Goal: Answer question/provide support

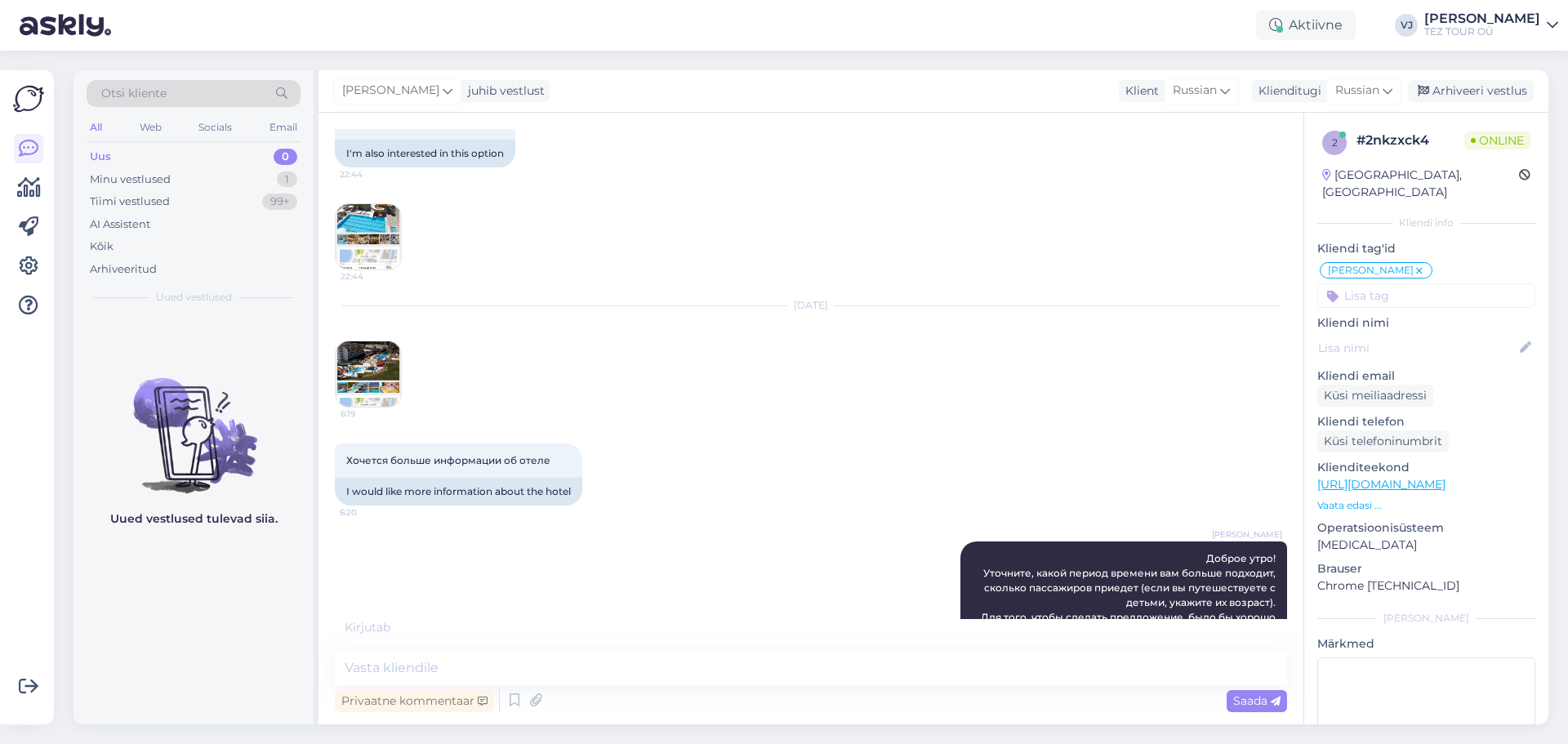
scroll to position [772, 0]
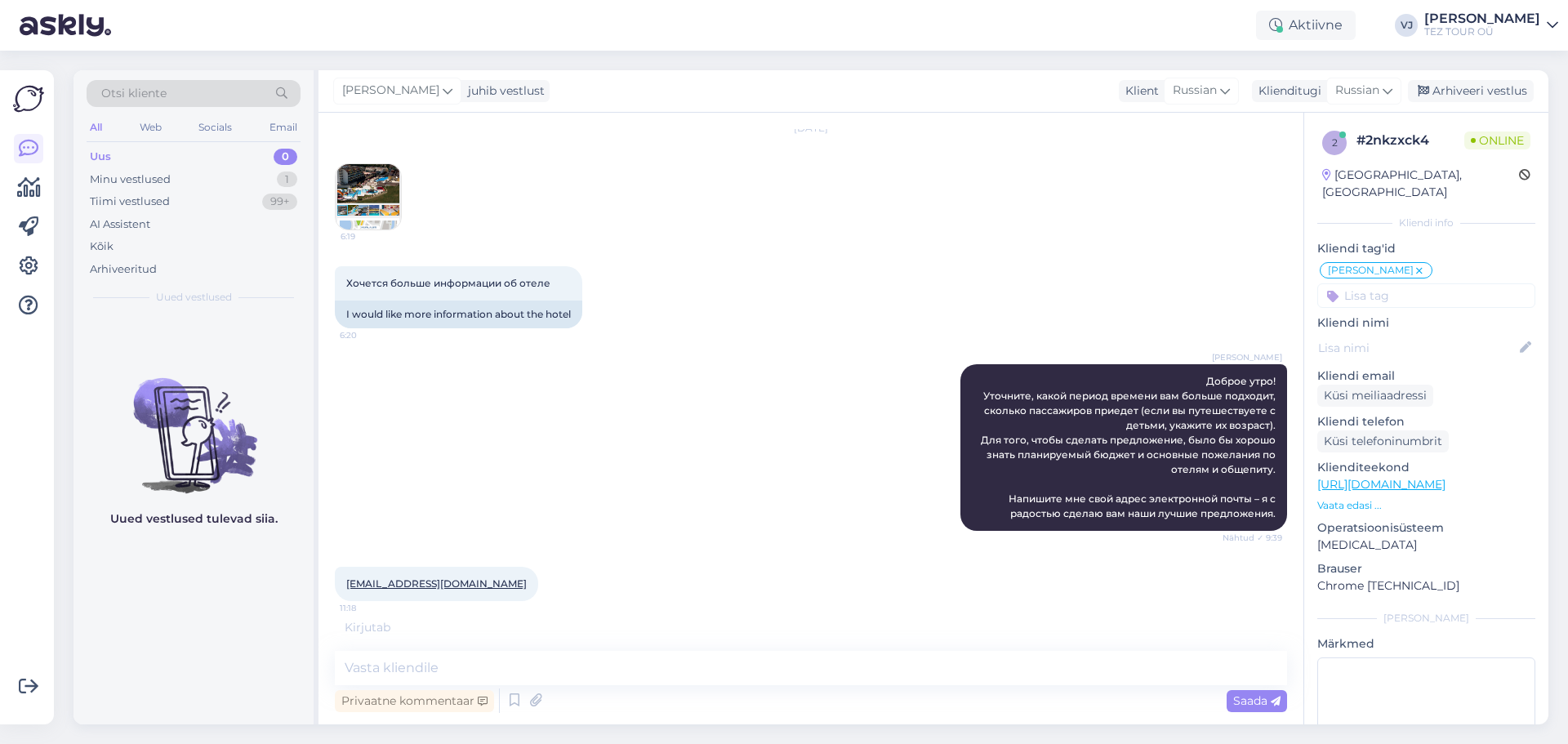
click at [377, 190] on img at bounding box center [367, 196] width 65 height 65
click at [508, 672] on textarea at bounding box center [810, 668] width 952 height 34
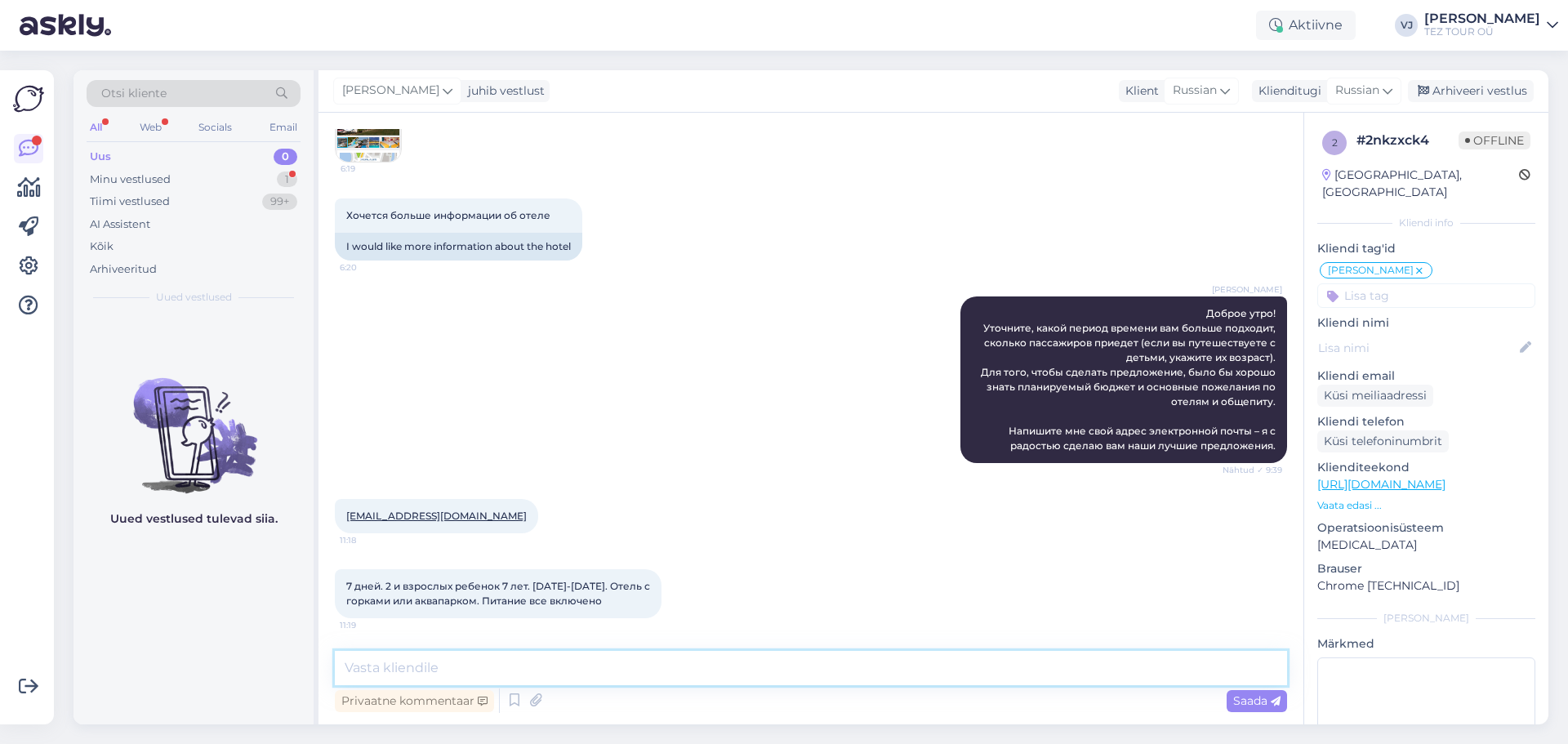
click at [561, 666] on textarea at bounding box center [810, 668] width 952 height 34
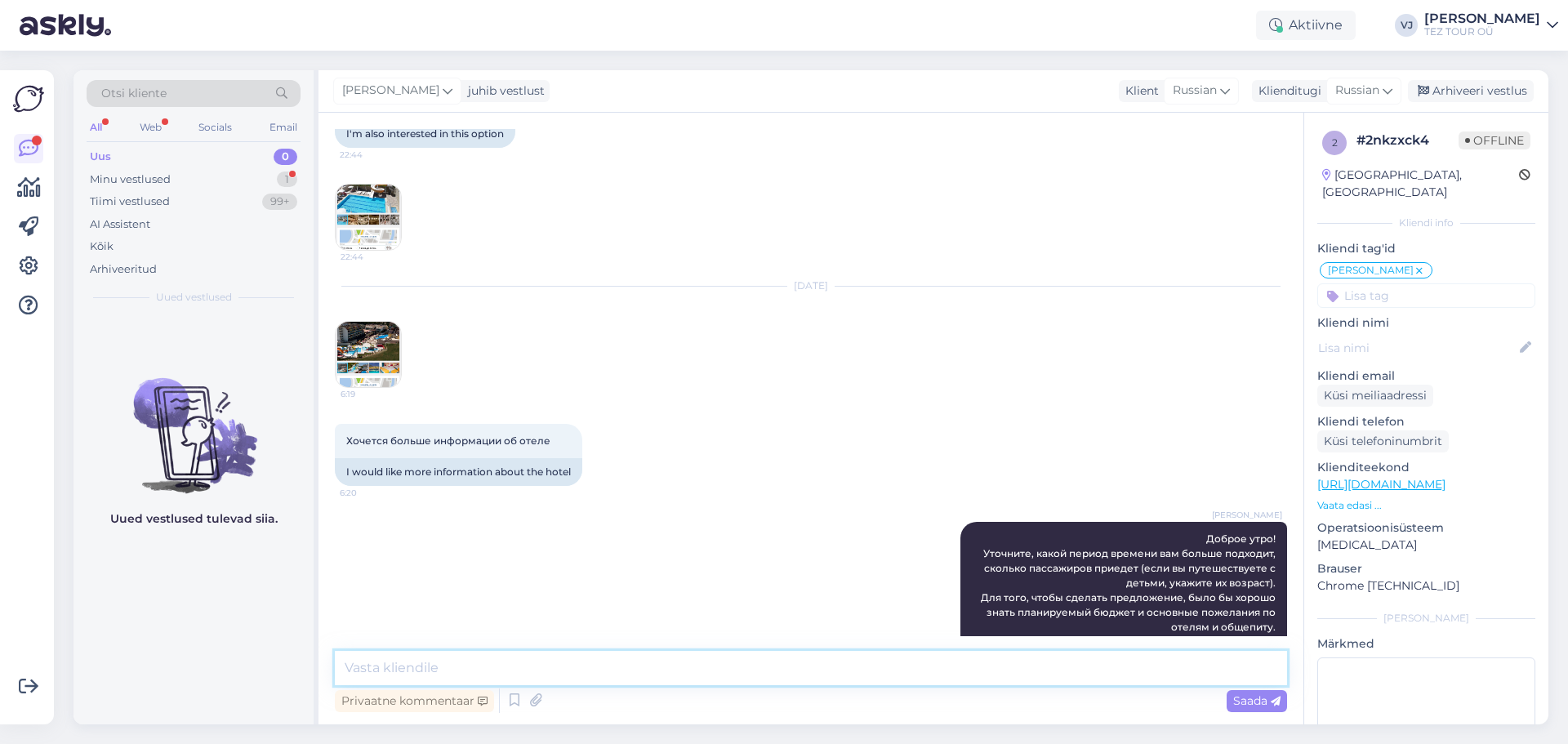
scroll to position [540, 0]
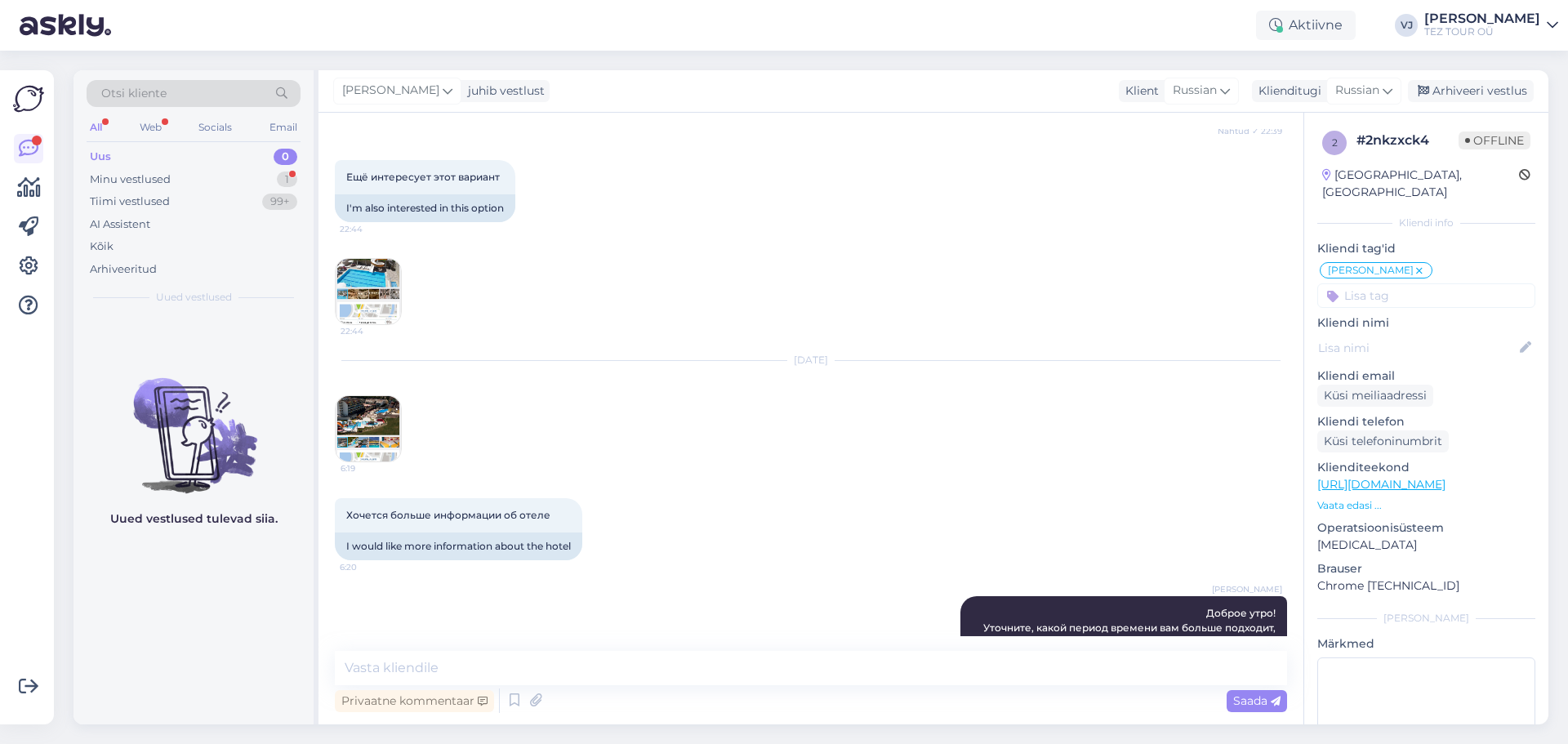
click at [392, 422] on img at bounding box center [367, 428] width 65 height 65
click at [355, 277] on img at bounding box center [367, 291] width 65 height 65
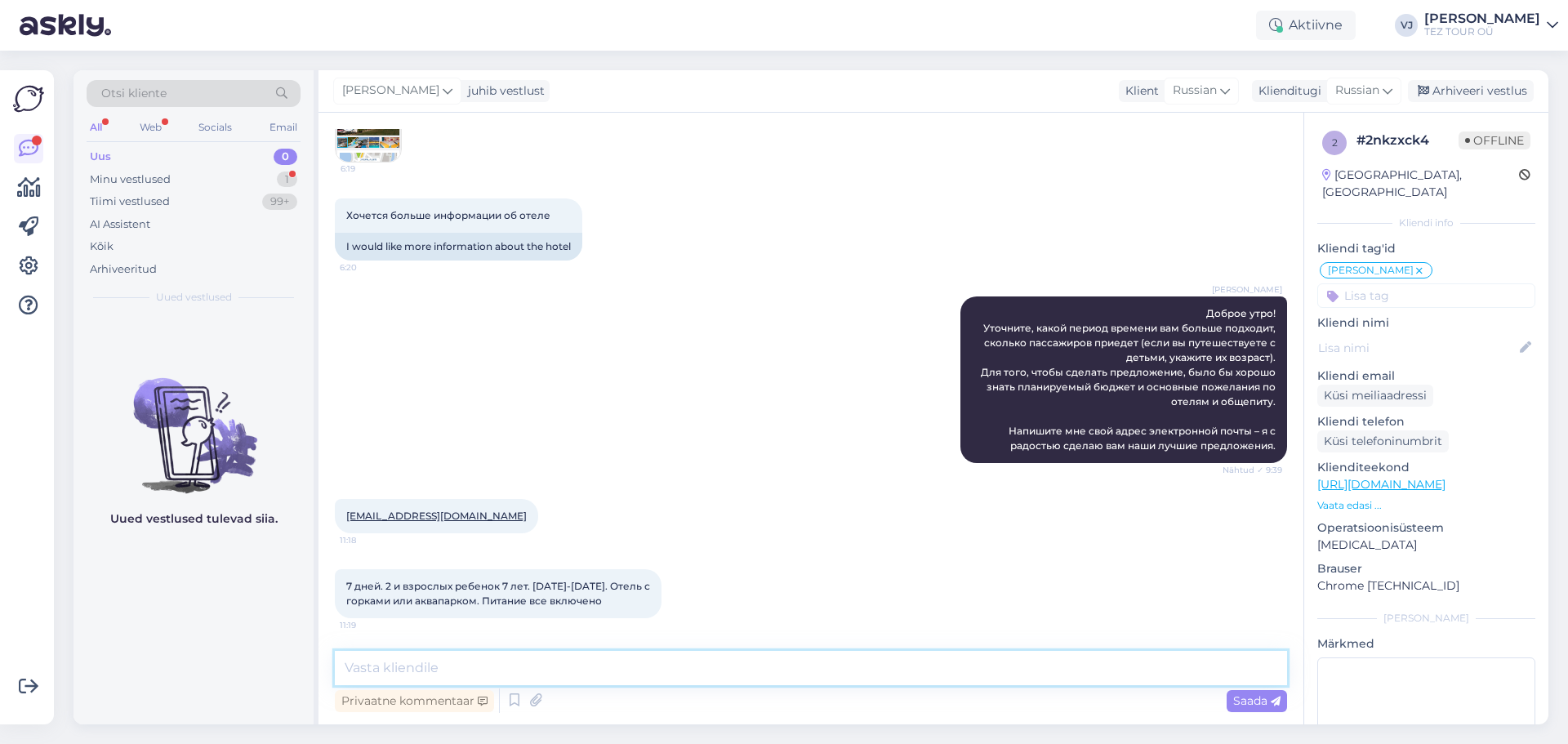
click at [523, 678] on textarea at bounding box center [810, 668] width 952 height 34
type textarea "C"
type textarea "[PERSON_NAME] вышлю вам предложения"
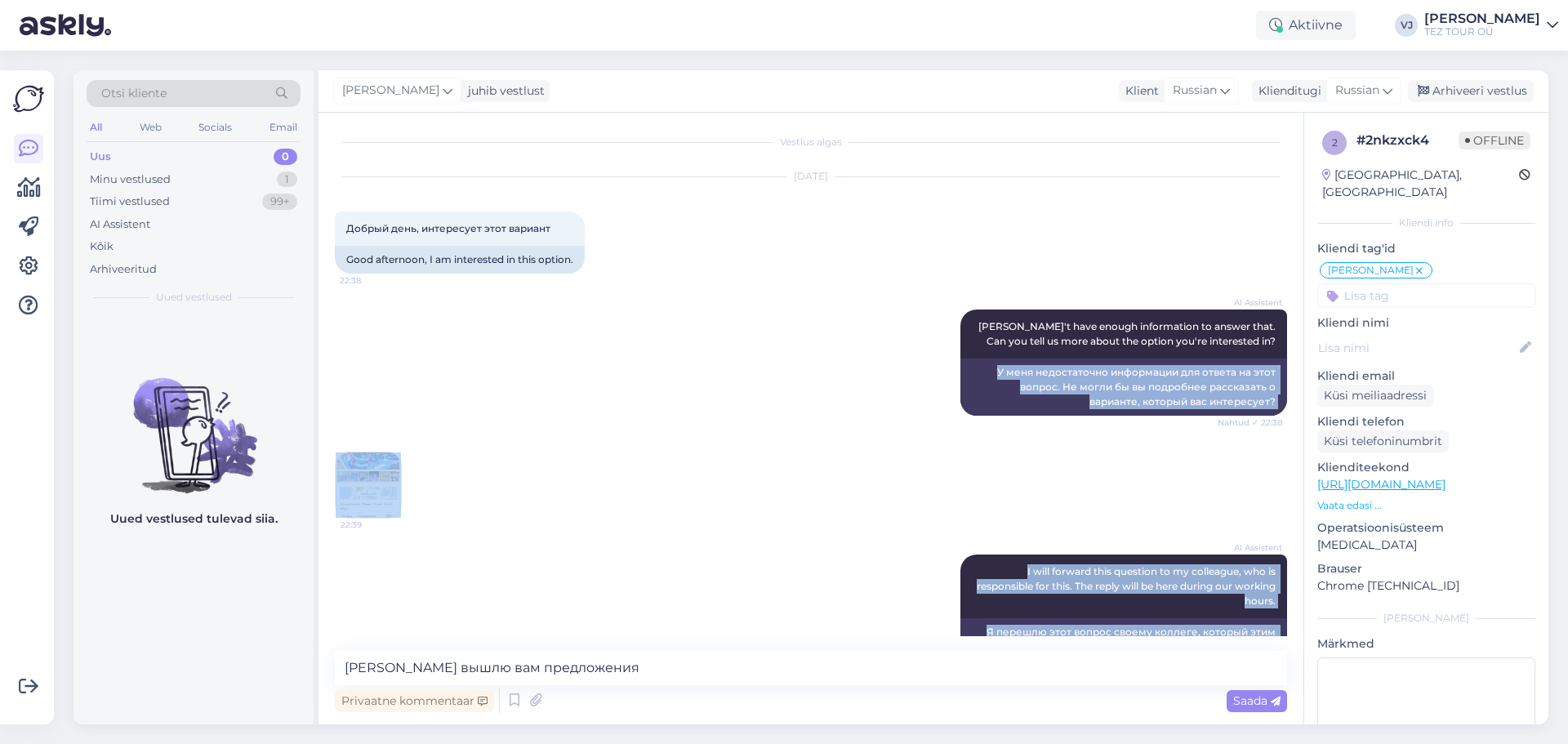
scroll to position [0, 0]
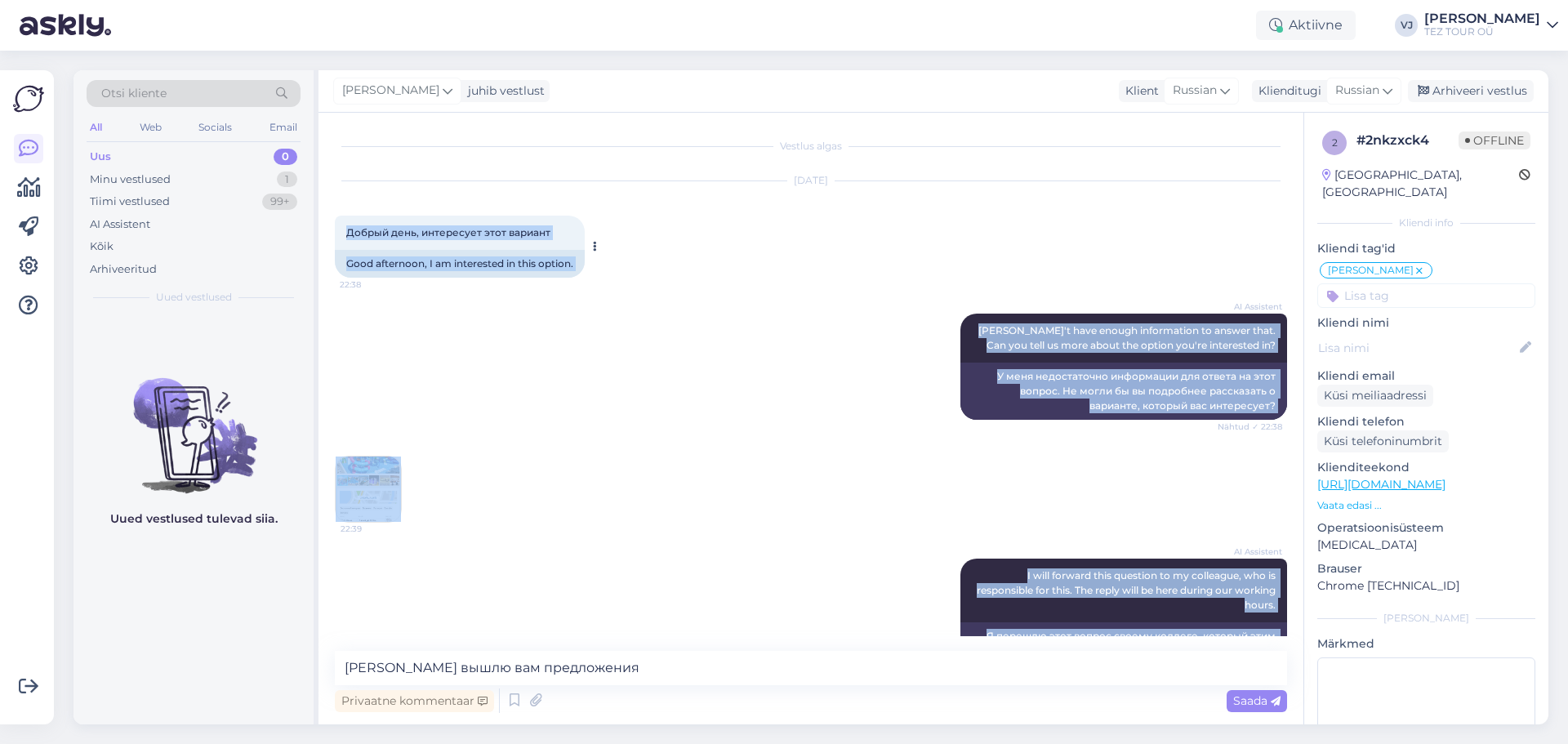
drag, startPoint x: 1239, startPoint y: 599, endPoint x: 337, endPoint y: 229, distance: 974.9
click at [337, 229] on div "Vestlus algas [DATE] Добрый день, интересует этот вариант 22:38 Good afternoon,…" at bounding box center [818, 382] width 967 height 507
copy div "Loremi dolo, sitametcon adip elitsed 48:10 Doei temporinc, U la etdolorema al e…"
click at [739, 397] on div "AI Assistent [PERSON_NAME]'t have enough information to answer that. Can you te…" at bounding box center [810, 366] width 952 height 142
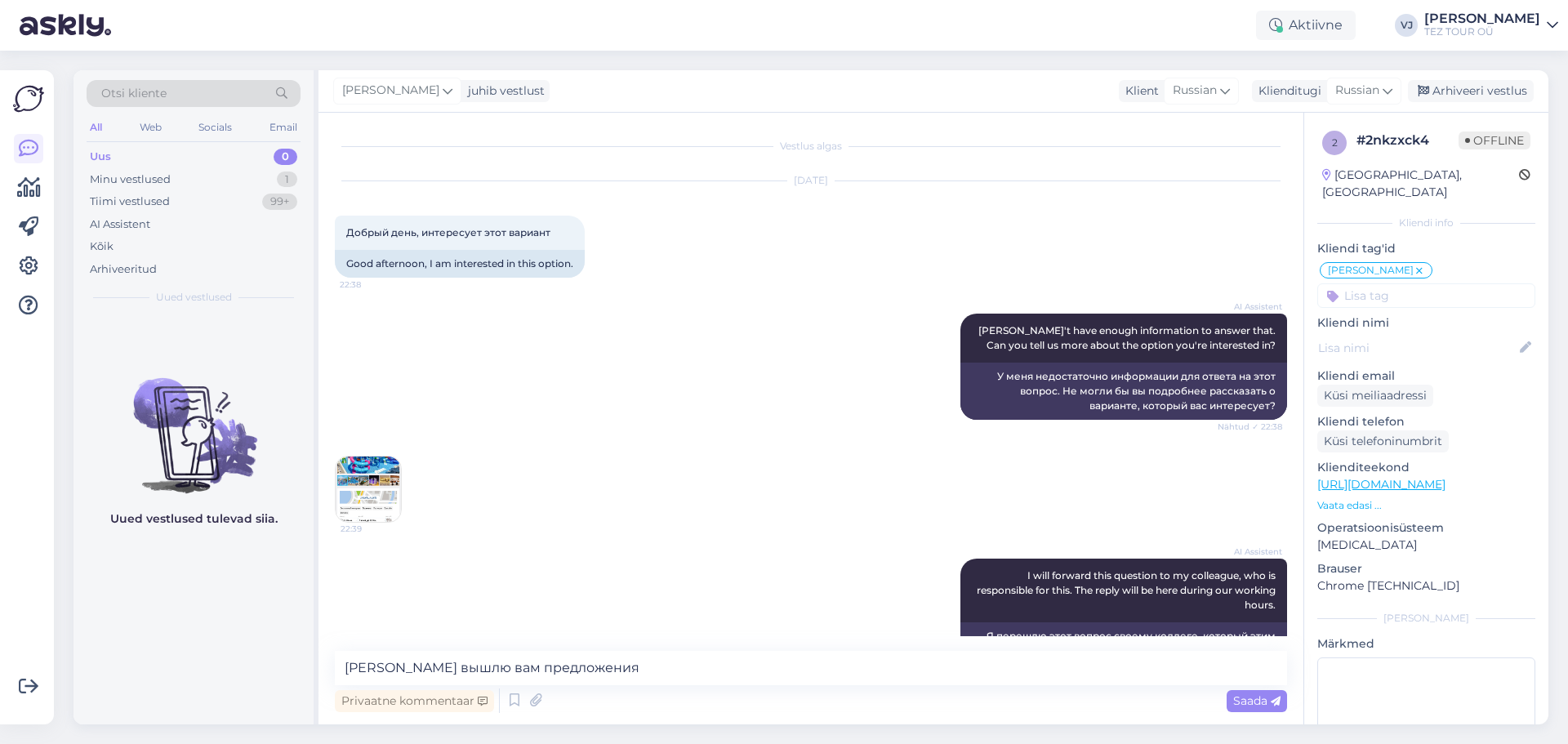
click at [363, 486] on img at bounding box center [367, 488] width 65 height 65
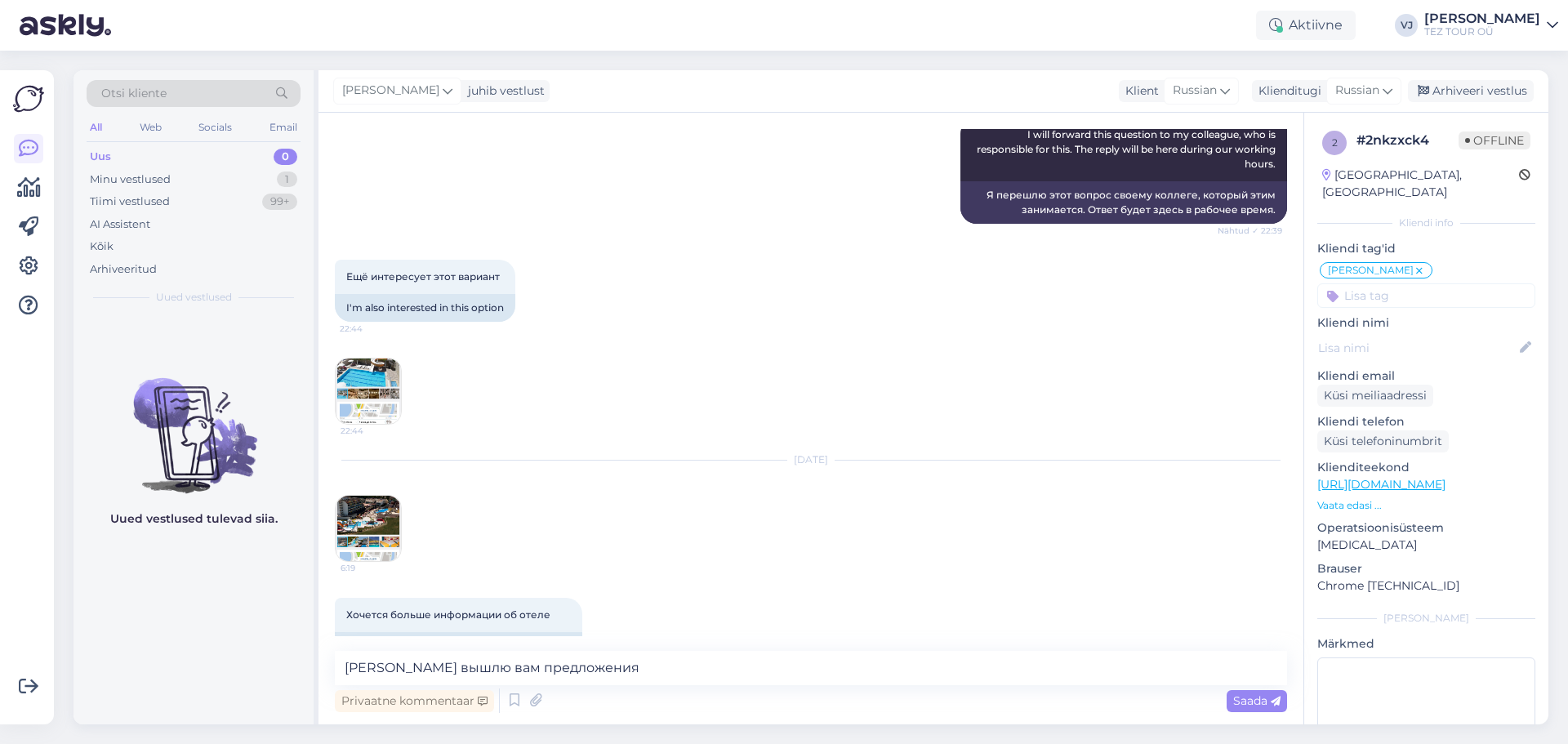
scroll to position [910, 0]
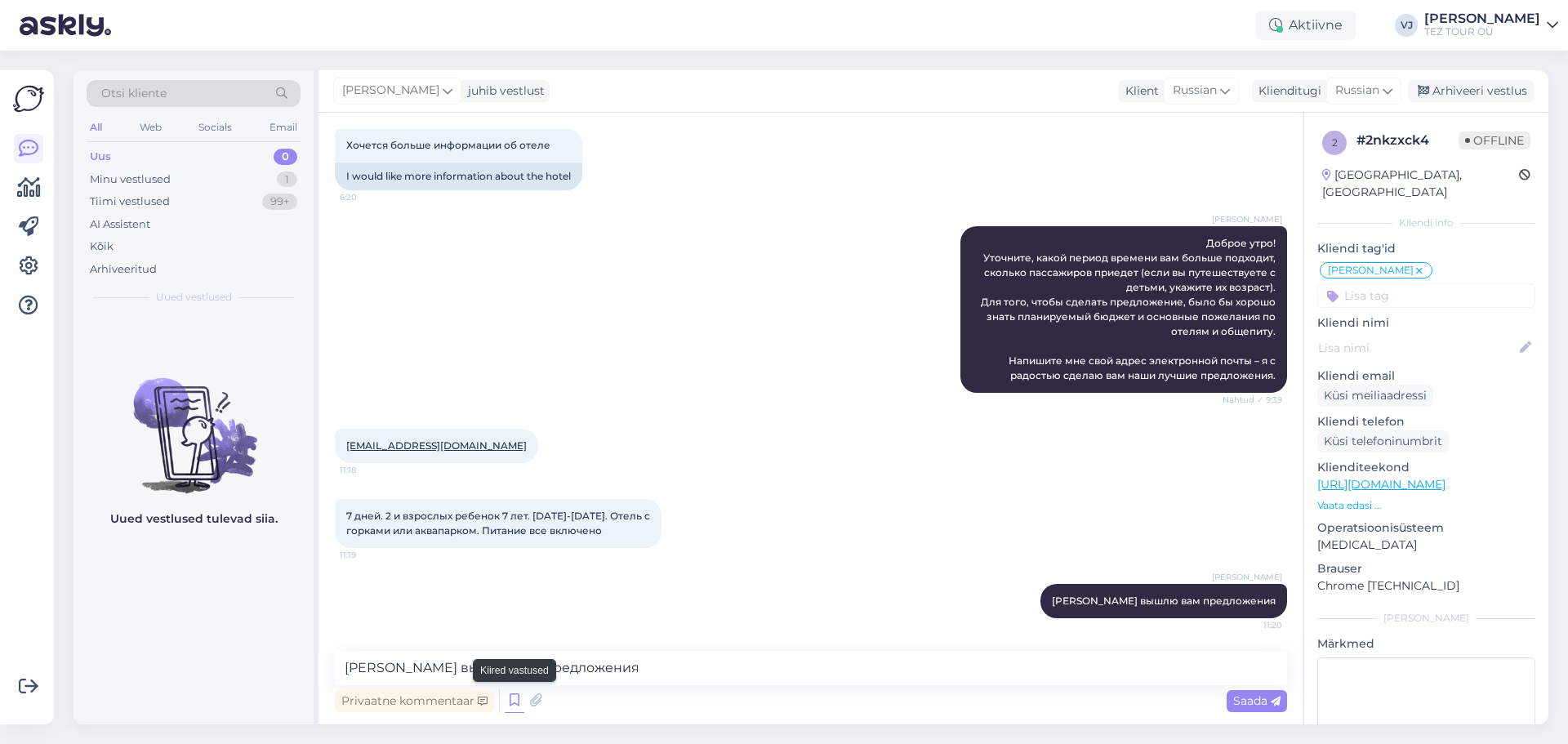
click at [519, 701] on icon at bounding box center [514, 701] width 20 height 25
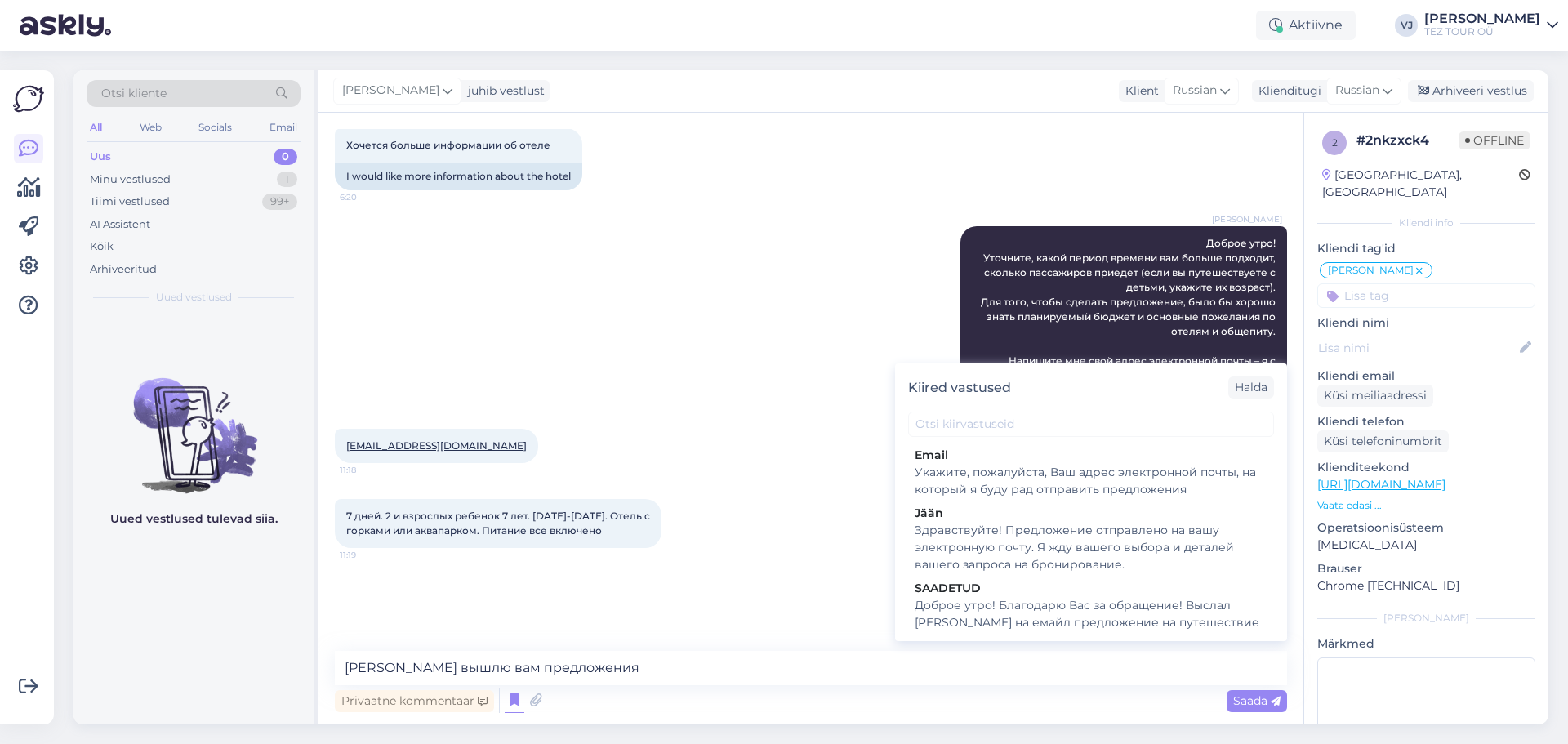
click at [1136, 548] on div "Здравствуйте! Предложение отправлено на вашу электронную почту. Я жду вашего вы…" at bounding box center [1090, 547] width 352 height 51
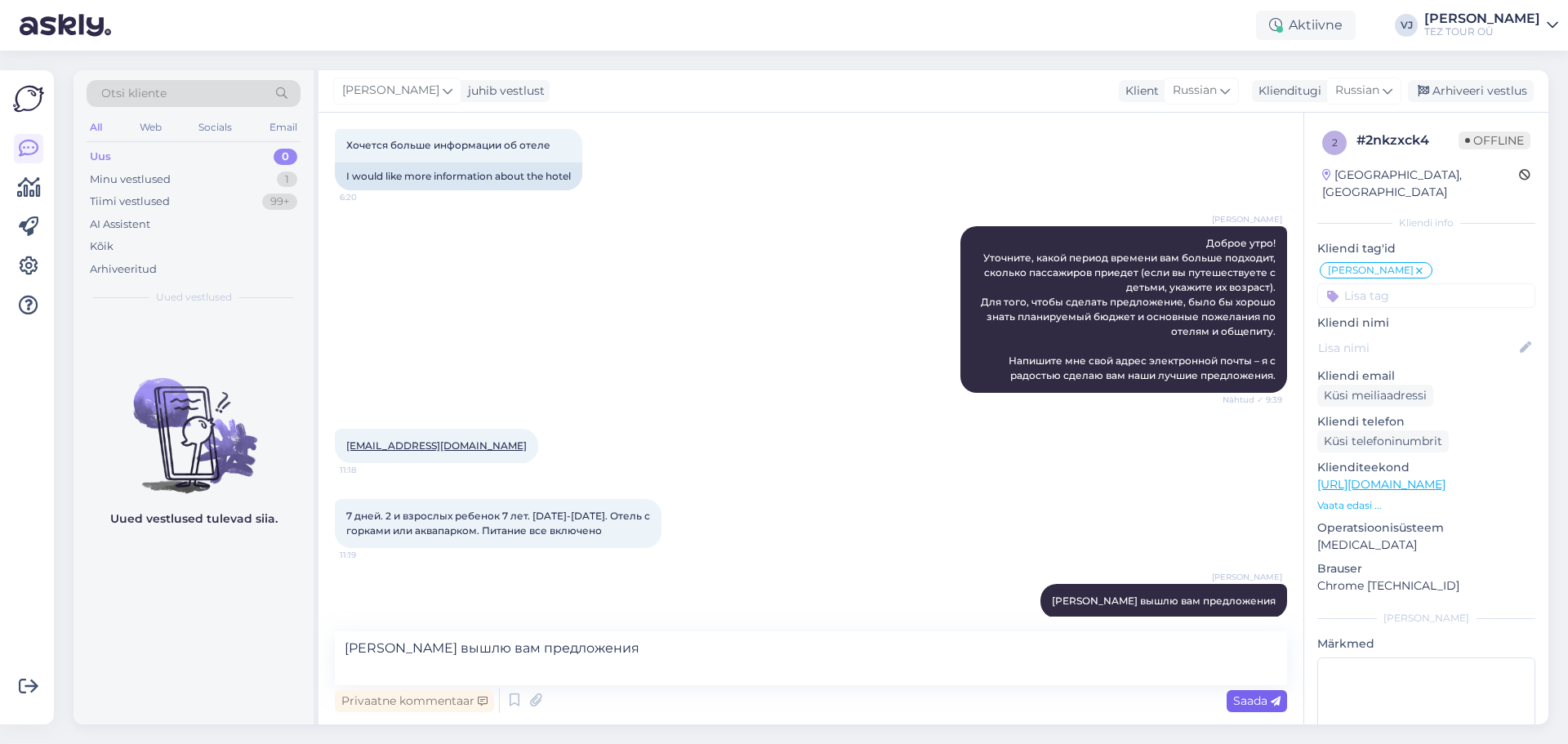
click at [1243, 709] on div "Saada" at bounding box center [1257, 701] width 60 height 22
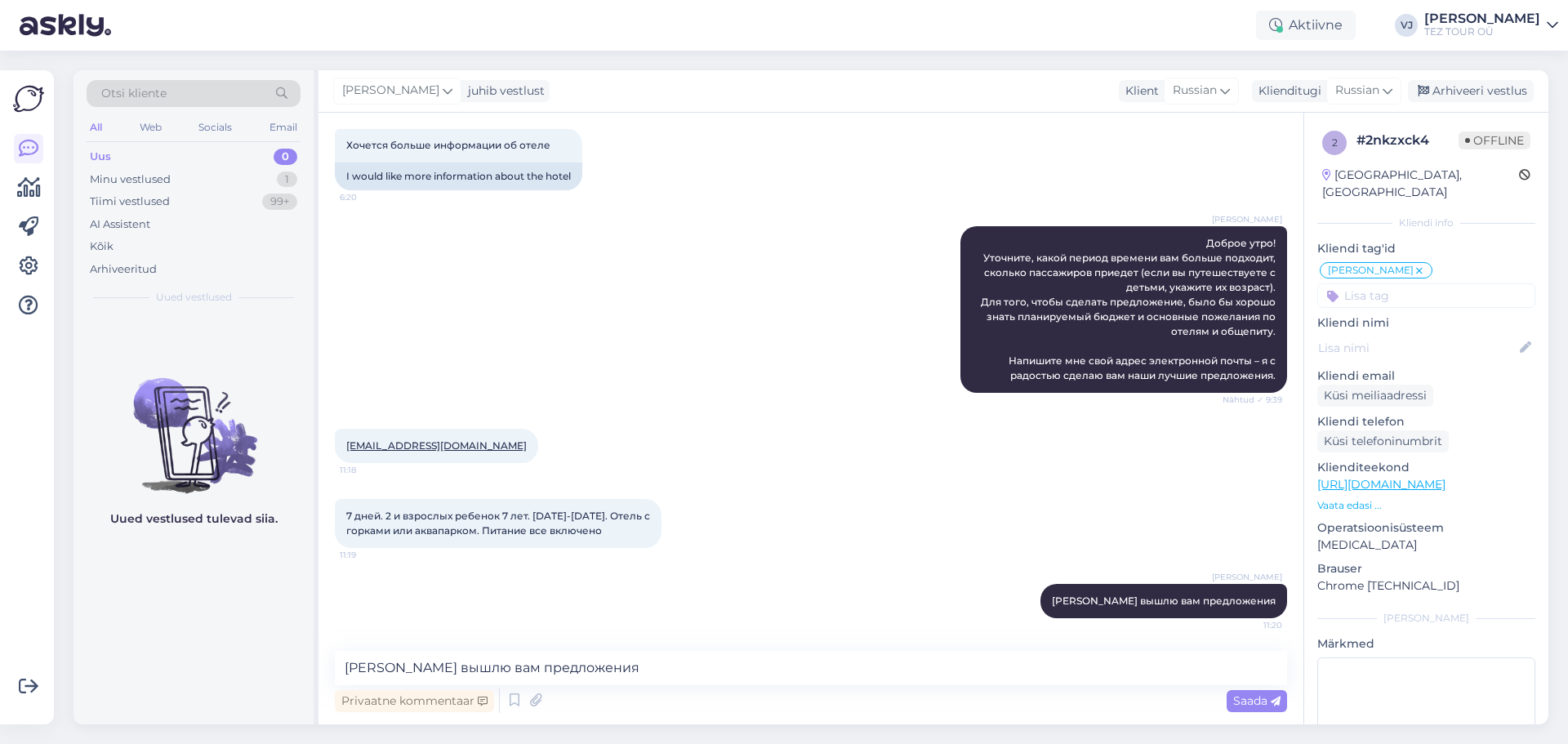
scroll to position [1009, 0]
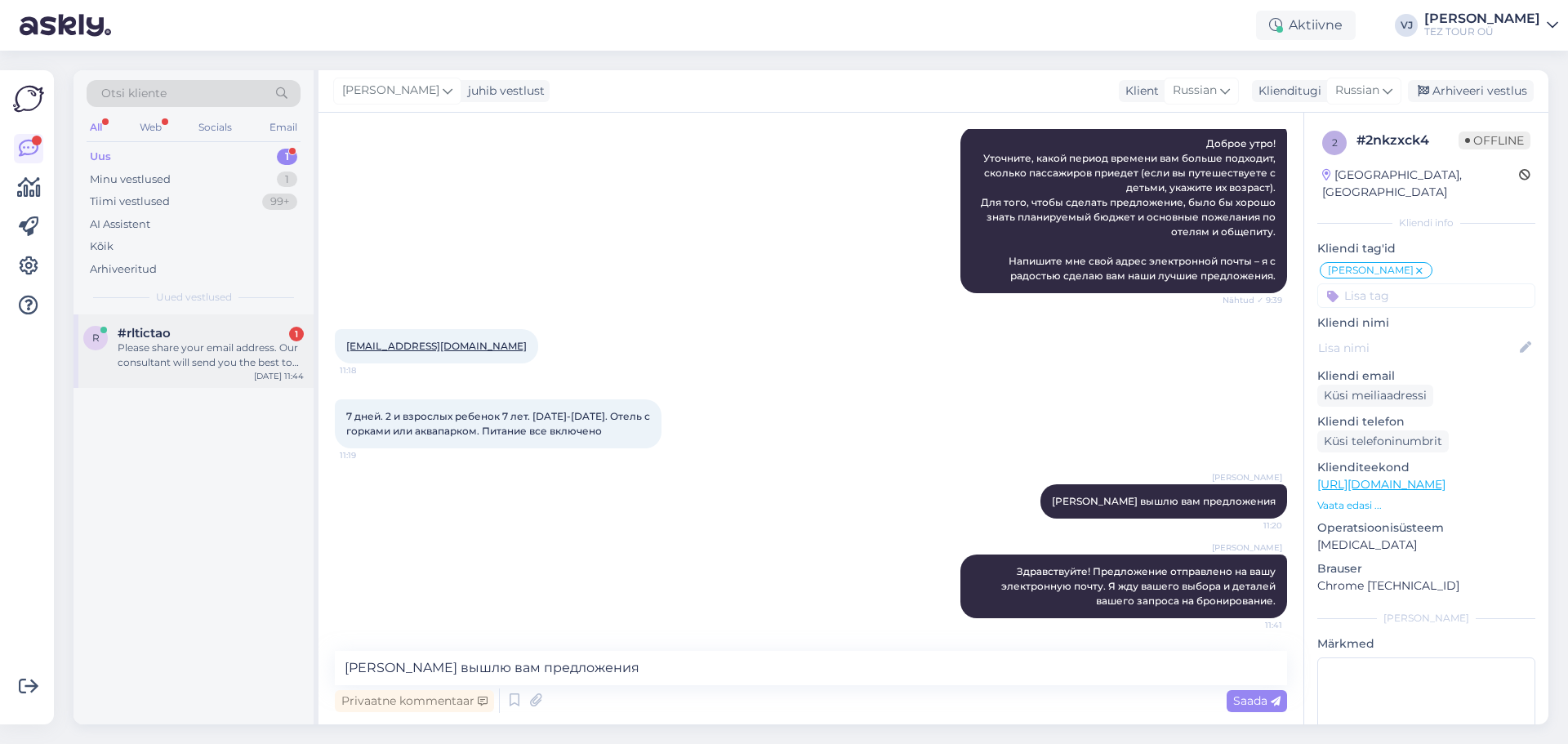
click at [238, 347] on div "Please share your email address. Our consultant will send you the best tour pac…" at bounding box center [210, 355] width 186 height 29
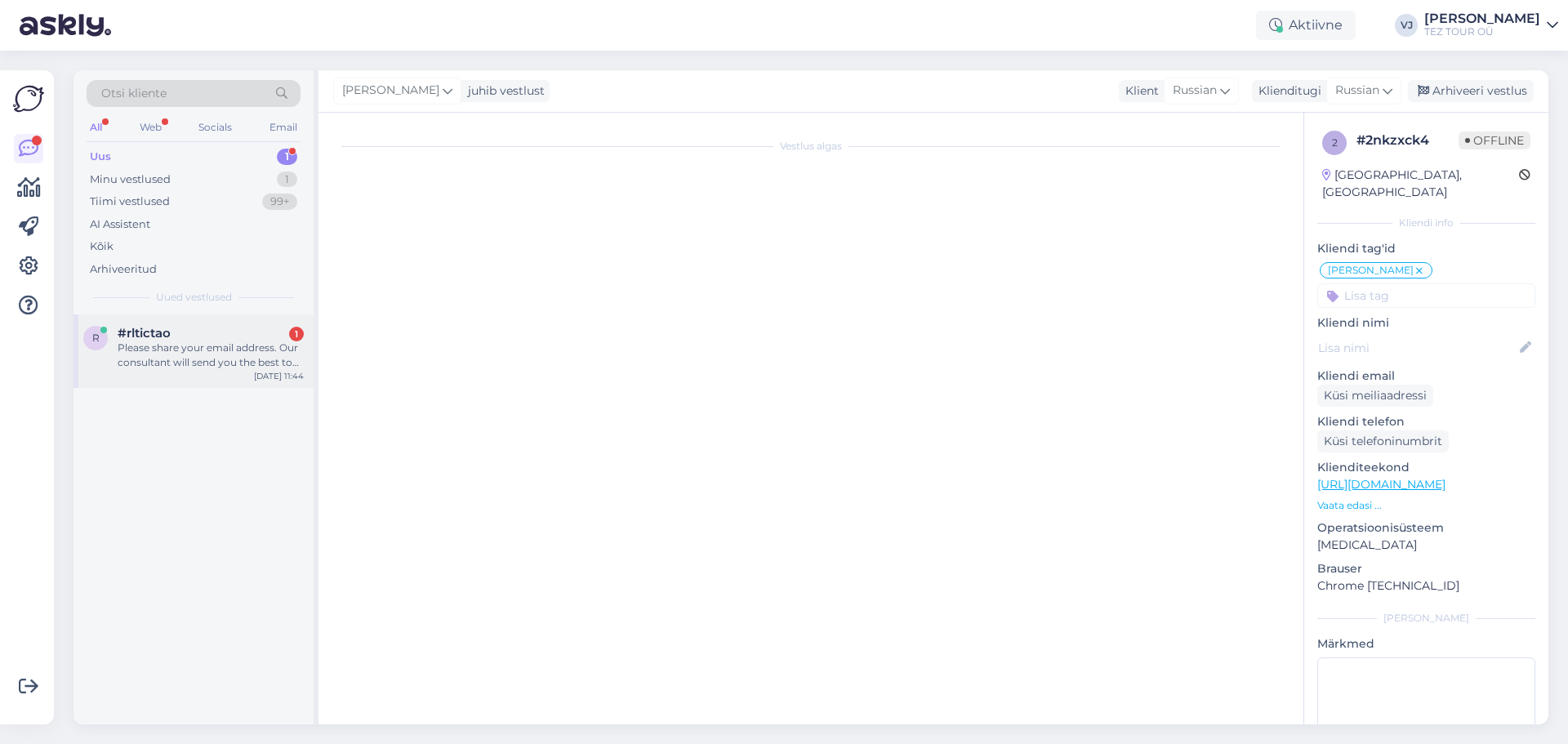
scroll to position [0, 0]
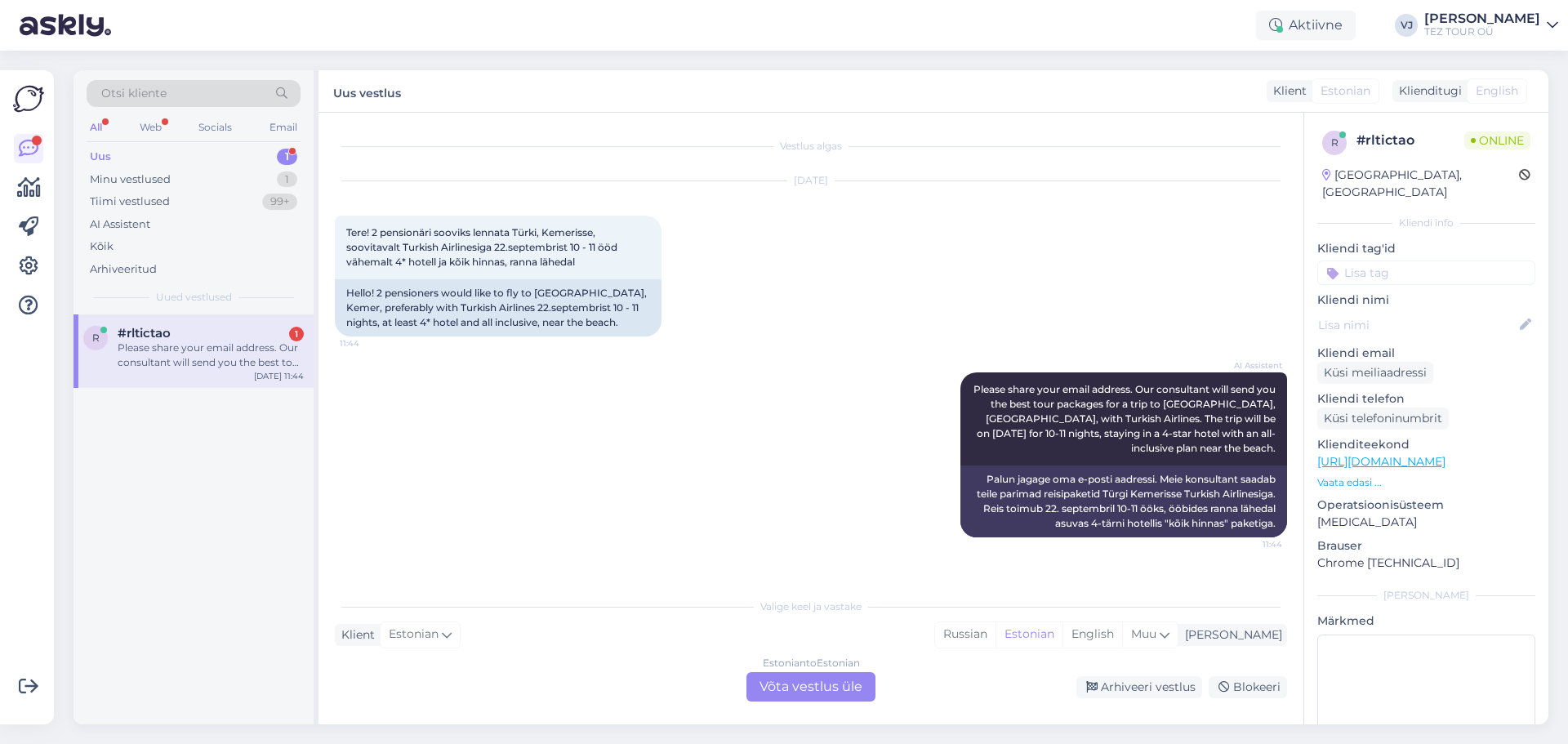
click at [795, 682] on div "Estonian to Estonian Võta vestlus üle" at bounding box center [810, 686] width 129 height 29
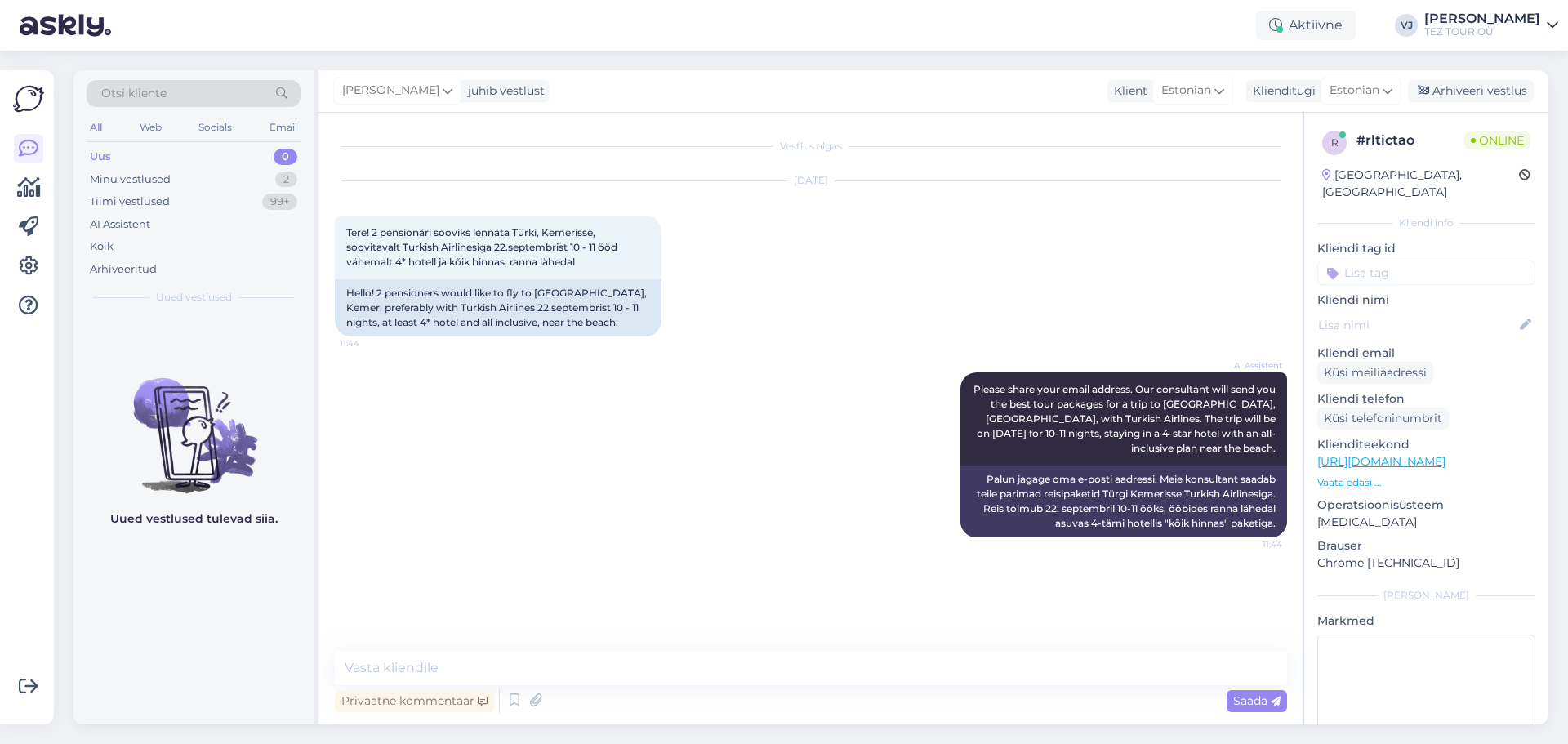
click at [1413, 261] on input at bounding box center [1426, 273] width 218 height 25
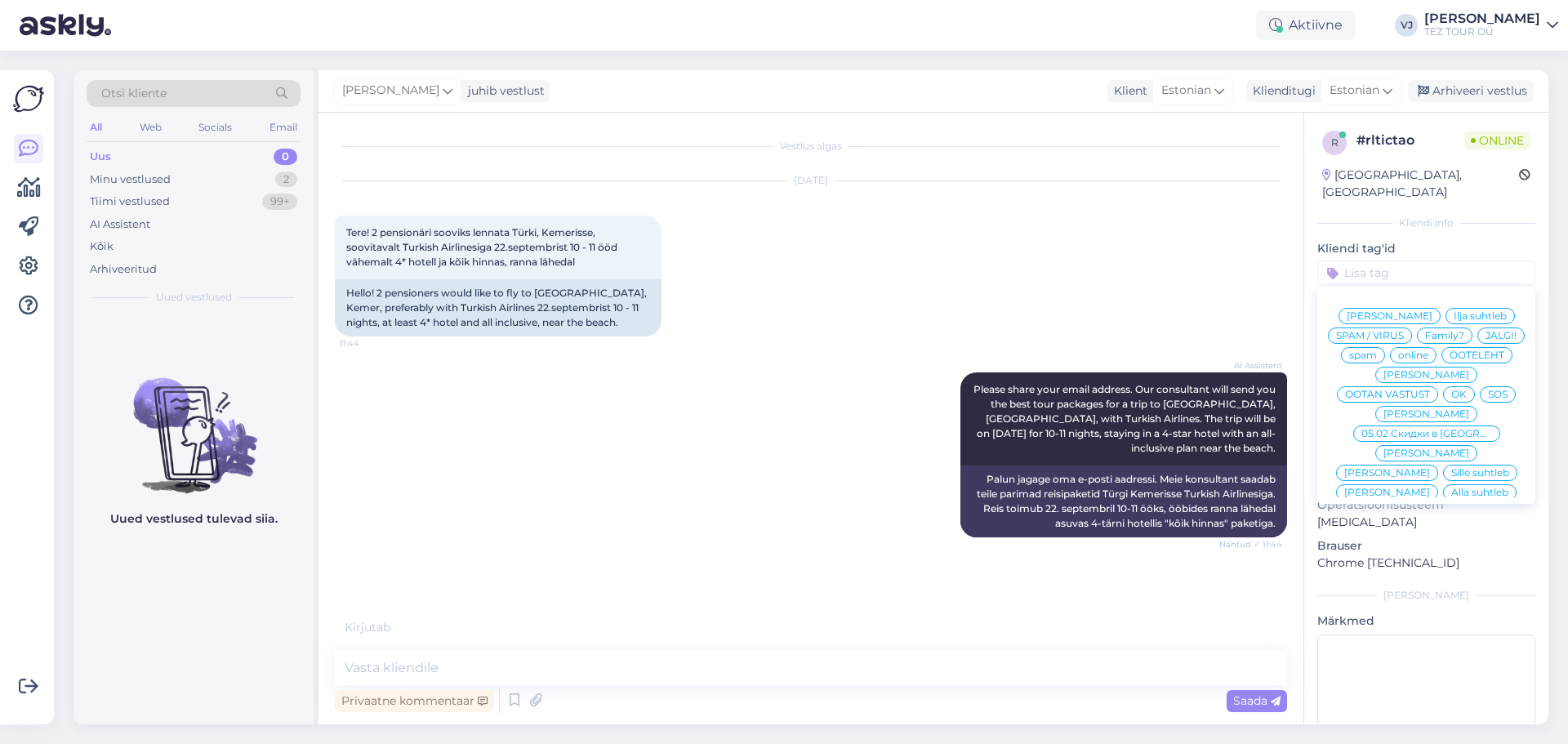
click at [1422, 406] on div "[PERSON_NAME]" at bounding box center [1426, 414] width 102 height 16
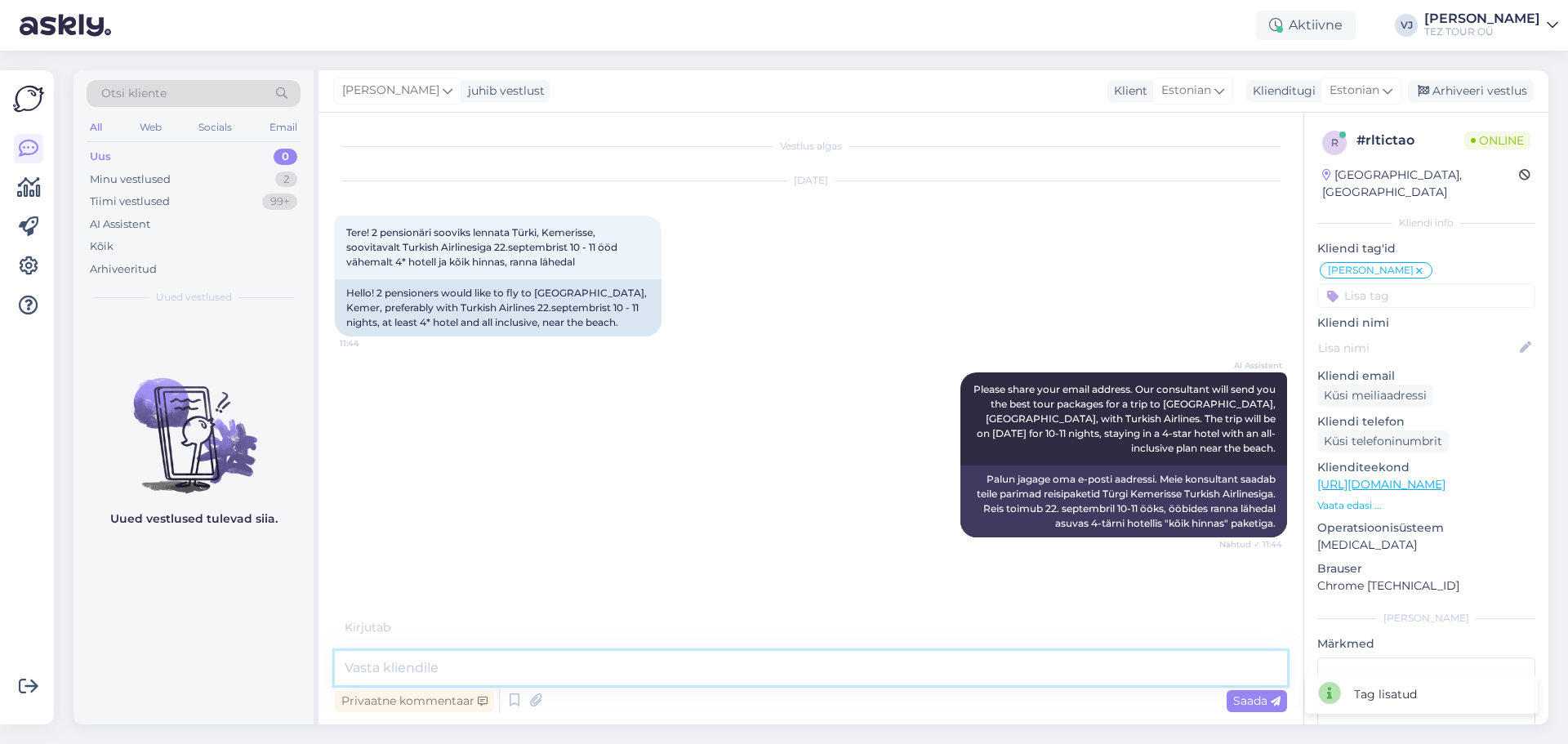
click at [548, 666] on textarea at bounding box center [810, 668] width 952 height 34
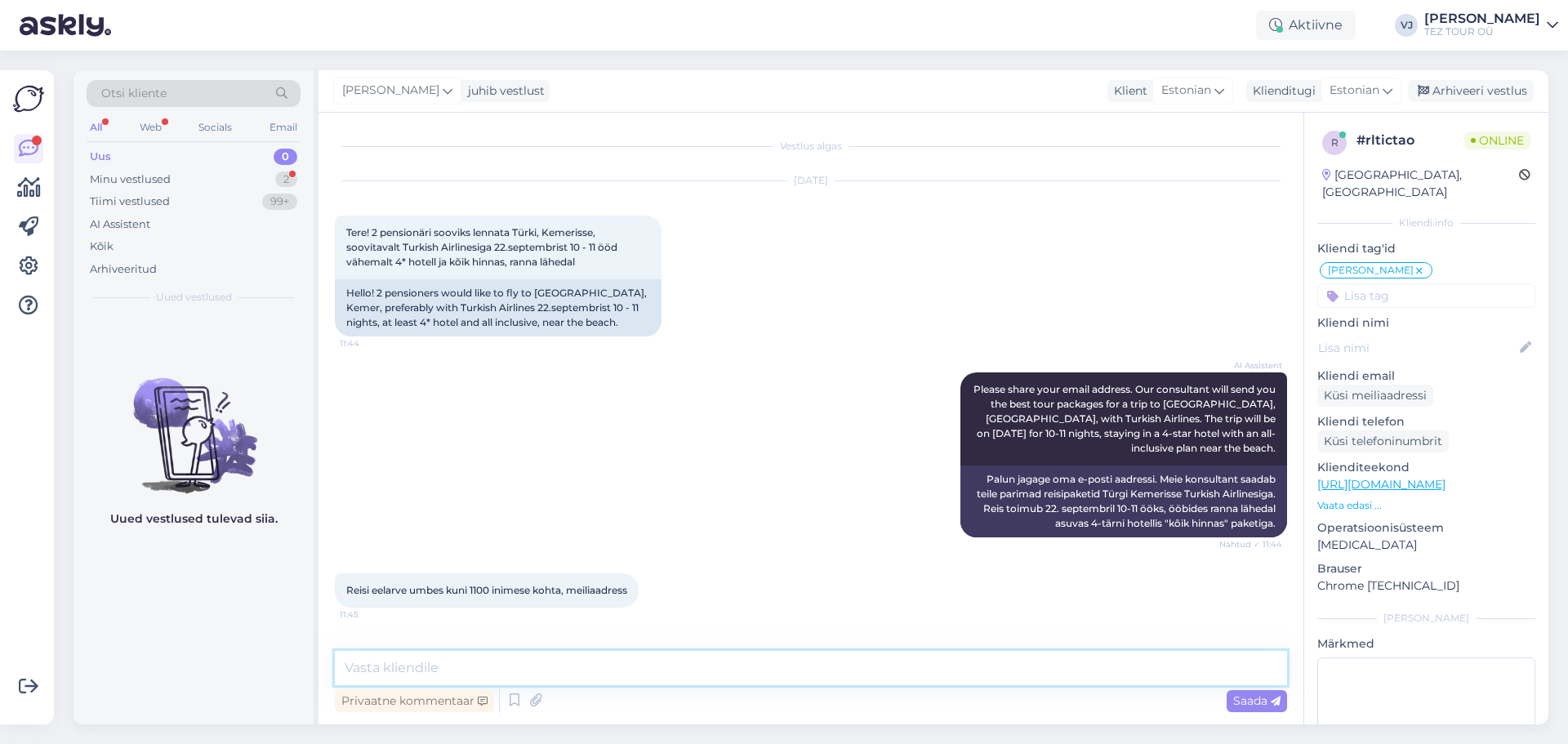
click at [568, 673] on textarea at bounding box center [810, 668] width 952 height 34
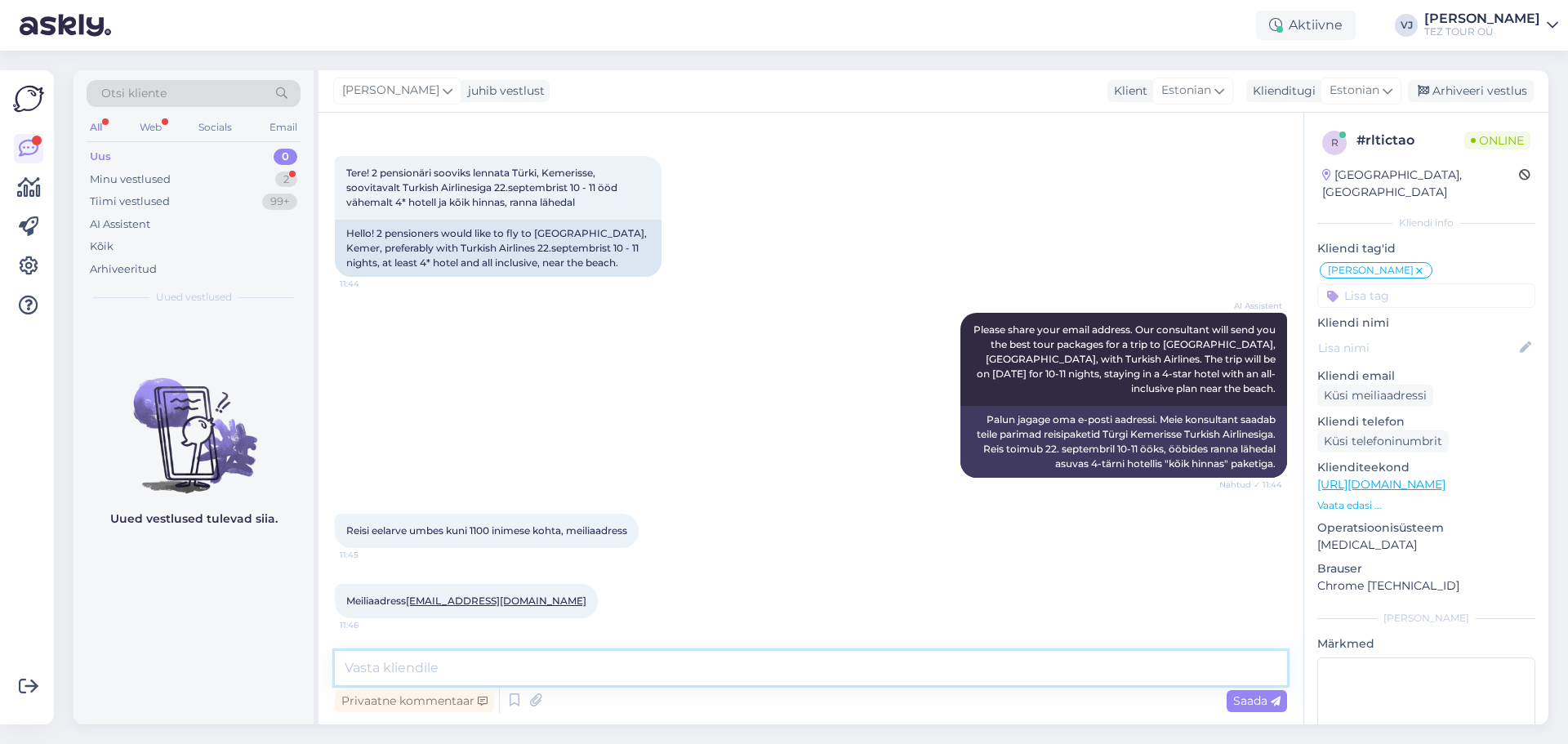
click at [574, 668] on textarea at bounding box center [810, 668] width 952 height 34
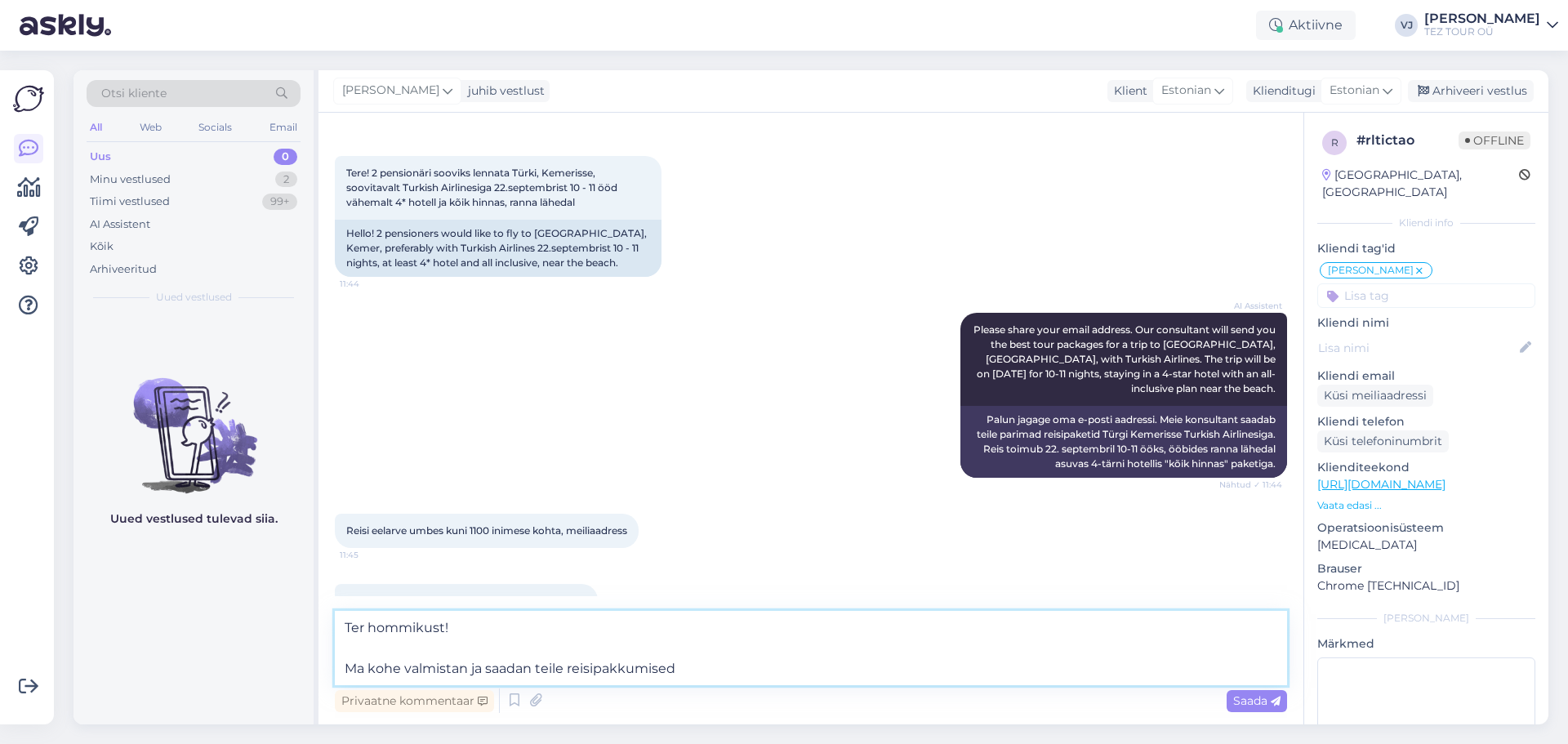
type textarea "Ter hommikust! Ma kohe valmistan ja saadan teile reisipakkumised."
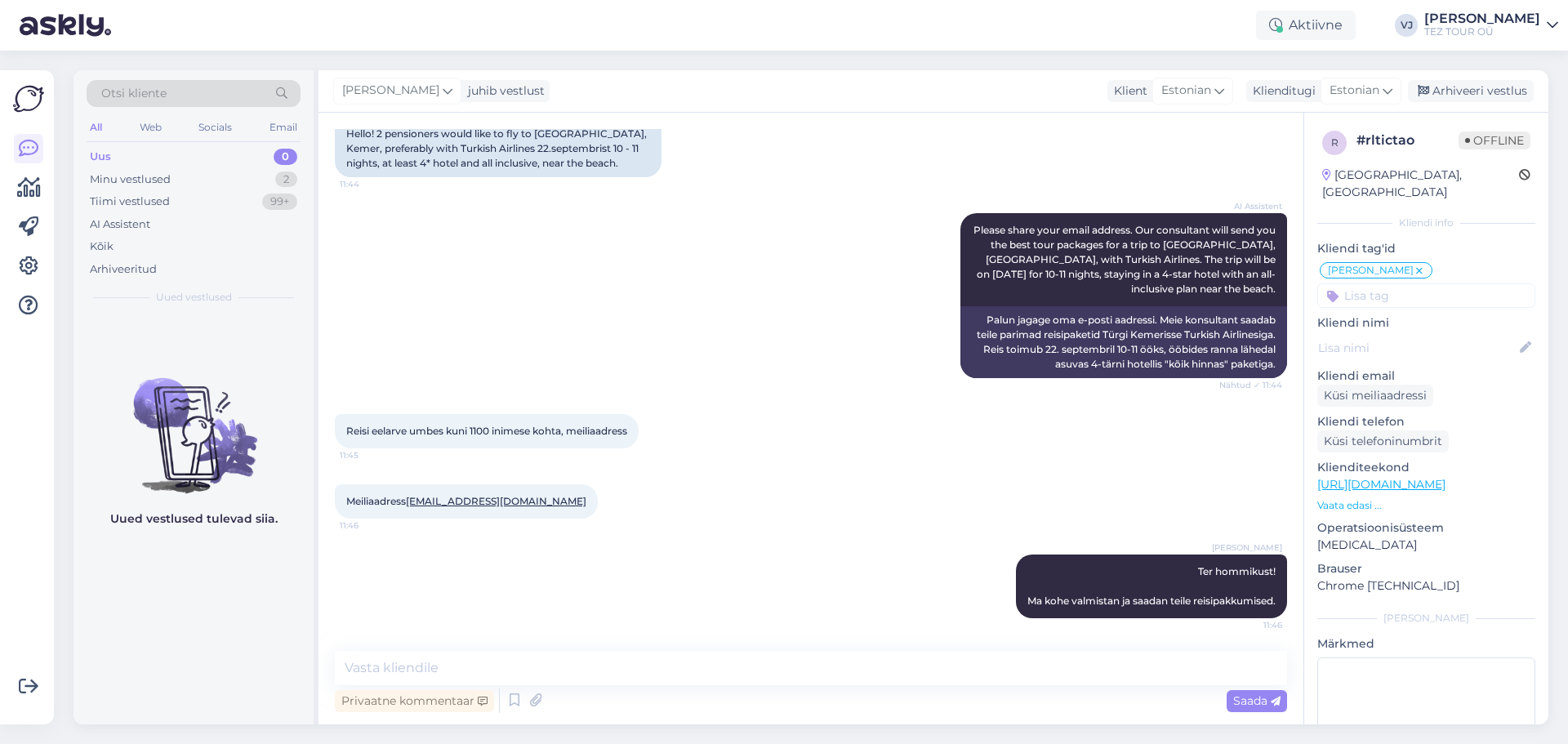
scroll to position [0, 0]
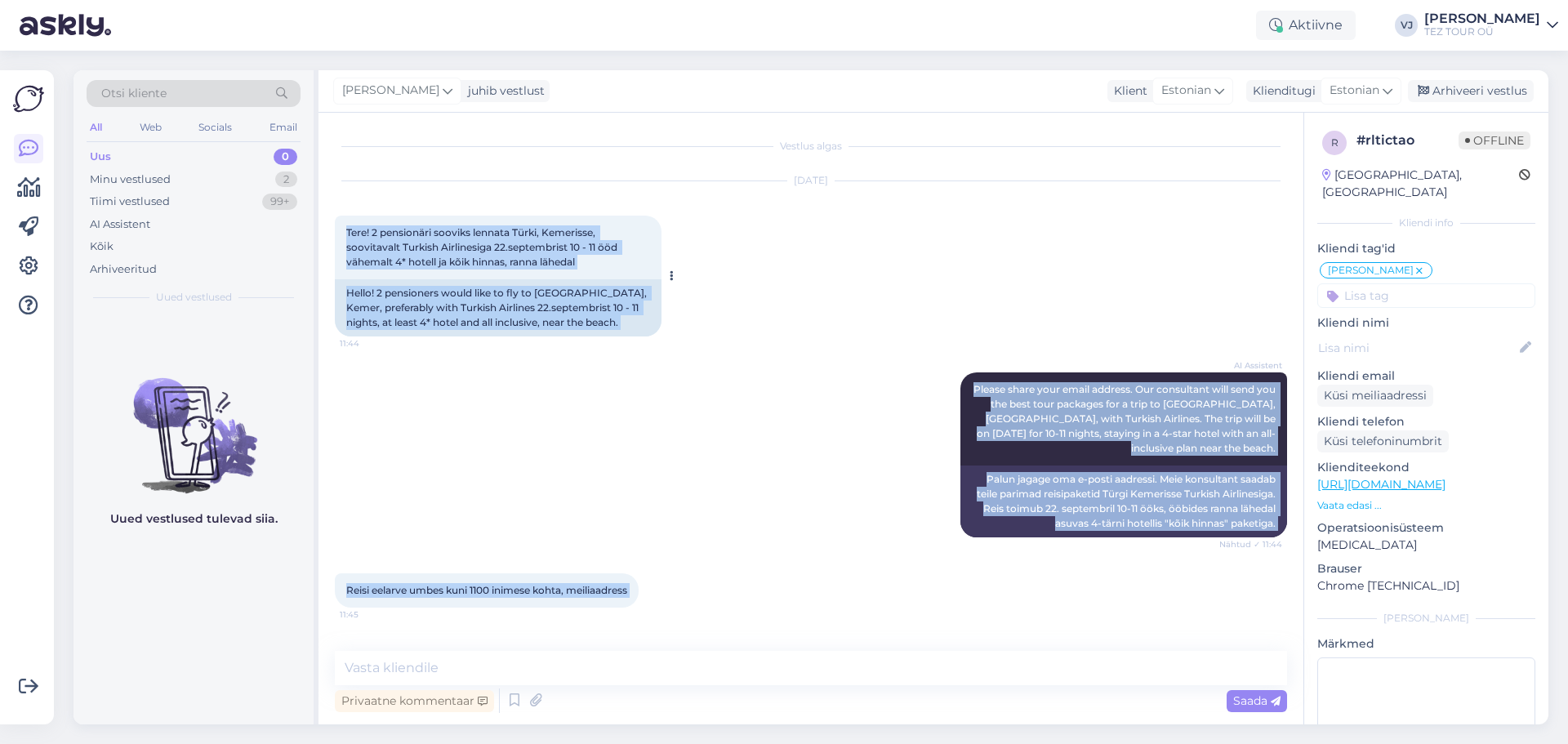
drag, startPoint x: 1253, startPoint y: 597, endPoint x: 341, endPoint y: 222, distance: 986.1
click at [341, 222] on div "Vestlus algas [DATE] Tere! 2 pensionäri sooviks lennata Türki, Kemerisse, soovi…" at bounding box center [818, 382] width 967 height 507
copy div "Lore! 3 ipsumdolor sitamet consect Adipi, Elitseddo, eiusmodtemp Incidid Utlabo…"
click at [757, 474] on div "AI Assistent Please share your email address. Our consultant will send you the …" at bounding box center [810, 454] width 952 height 201
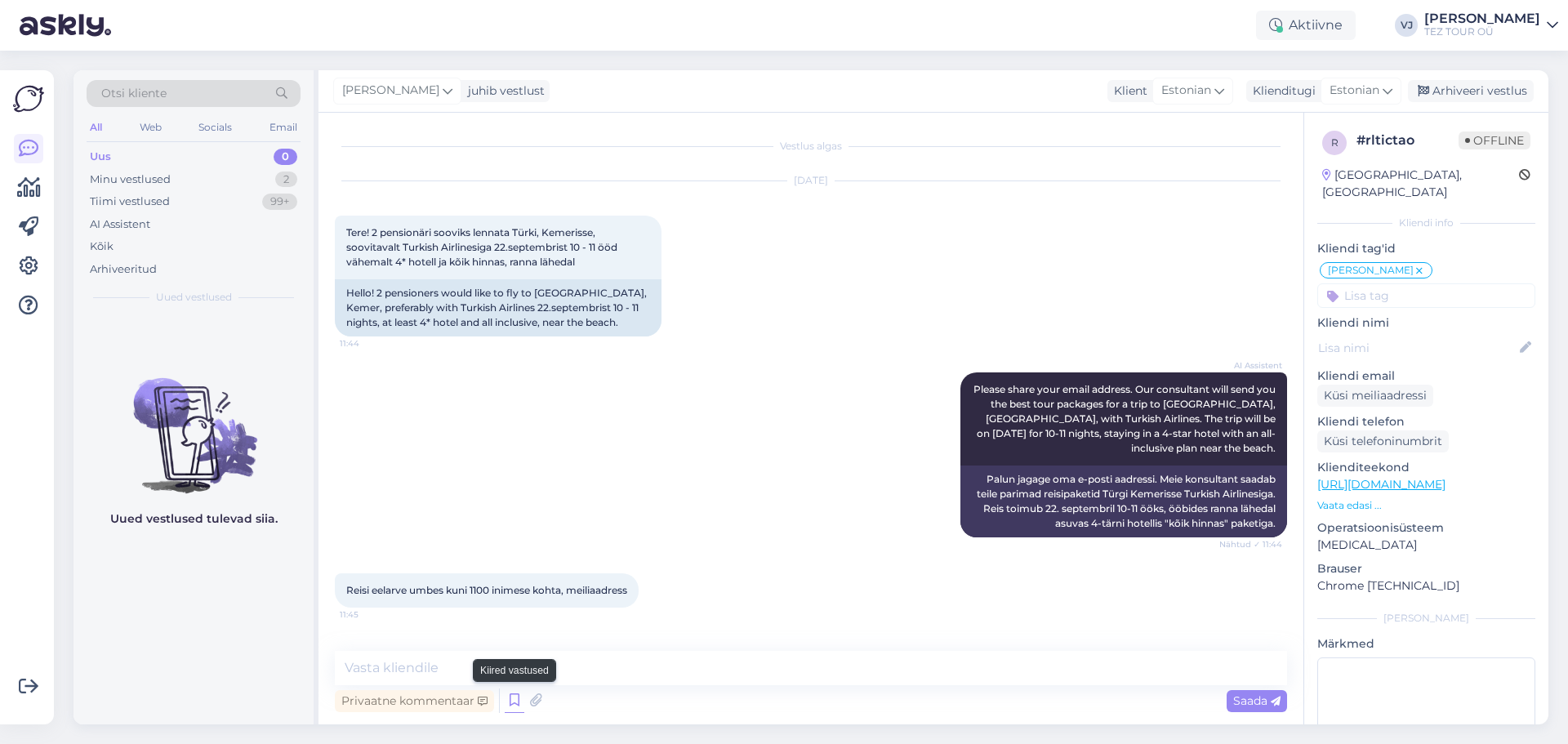
click at [508, 712] on icon at bounding box center [514, 701] width 20 height 25
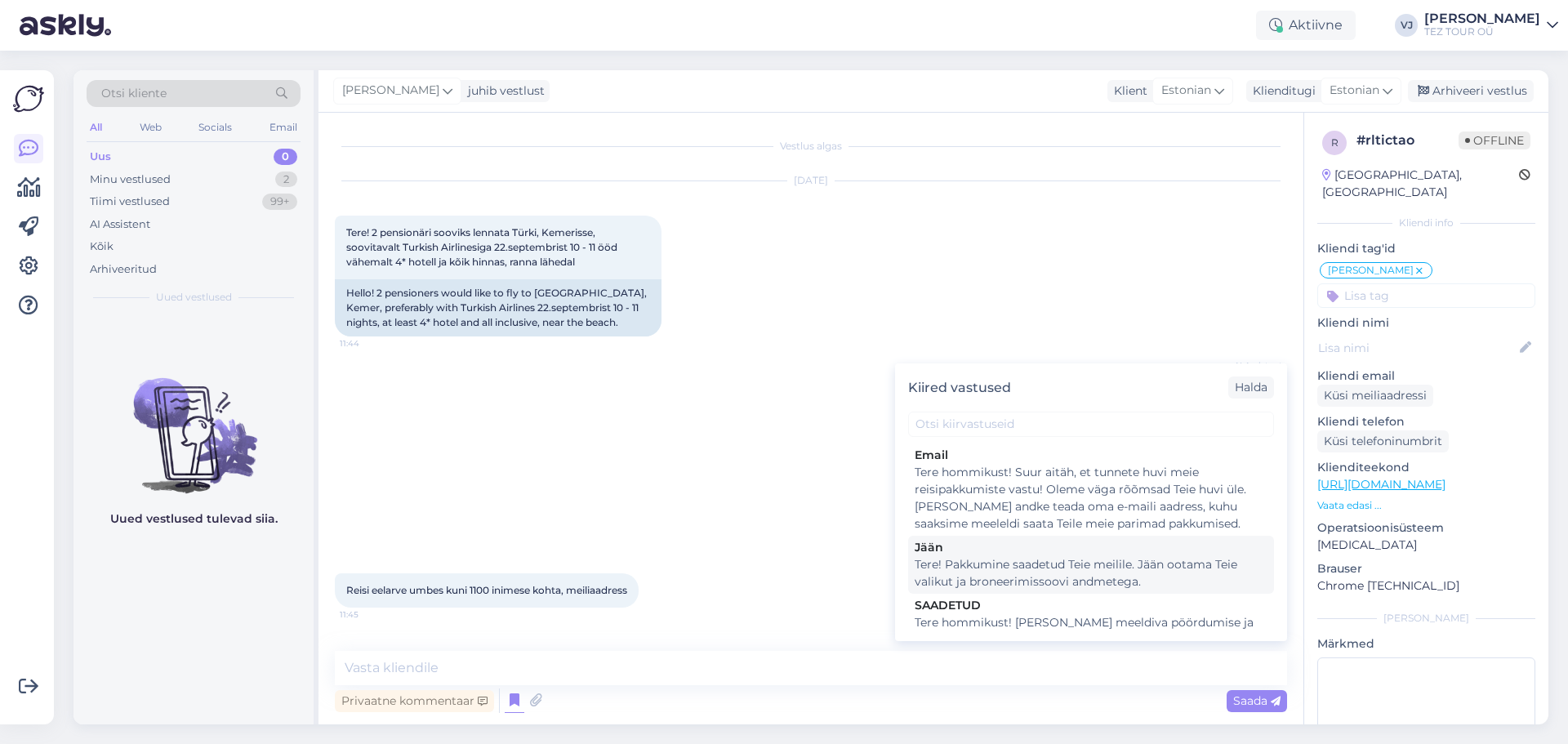
click at [1093, 569] on div "Tere! Pakkumine saadetud Teie meilile. Jään ootama Teie valikut ja broneerimiss…" at bounding box center [1090, 573] width 352 height 34
type textarea "Tere! Pakkumine saadetud Teie meilile. Jään ootama Teie valikut ja broneerimiss…"
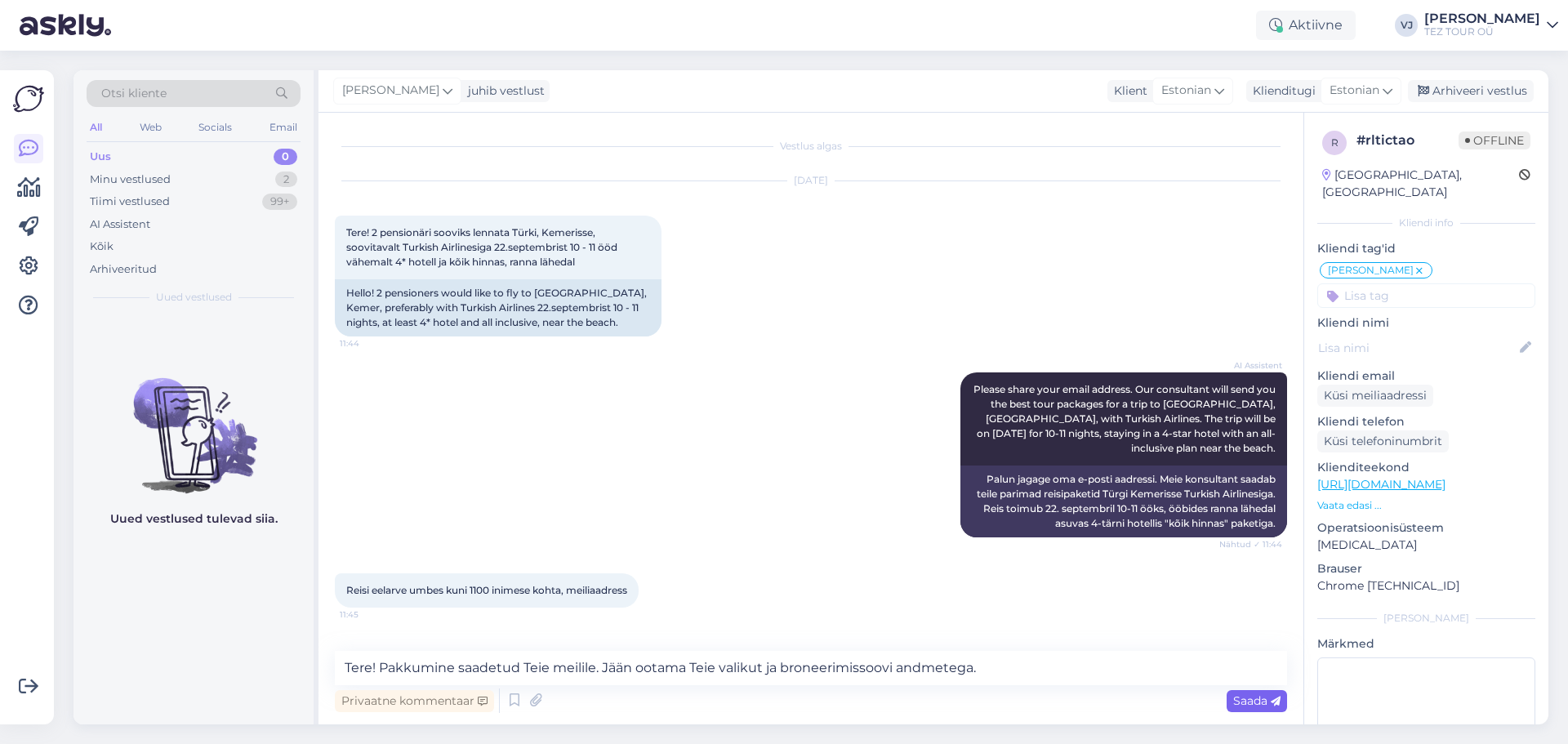
click at [1259, 698] on span "Saada" at bounding box center [1256, 701] width 47 height 15
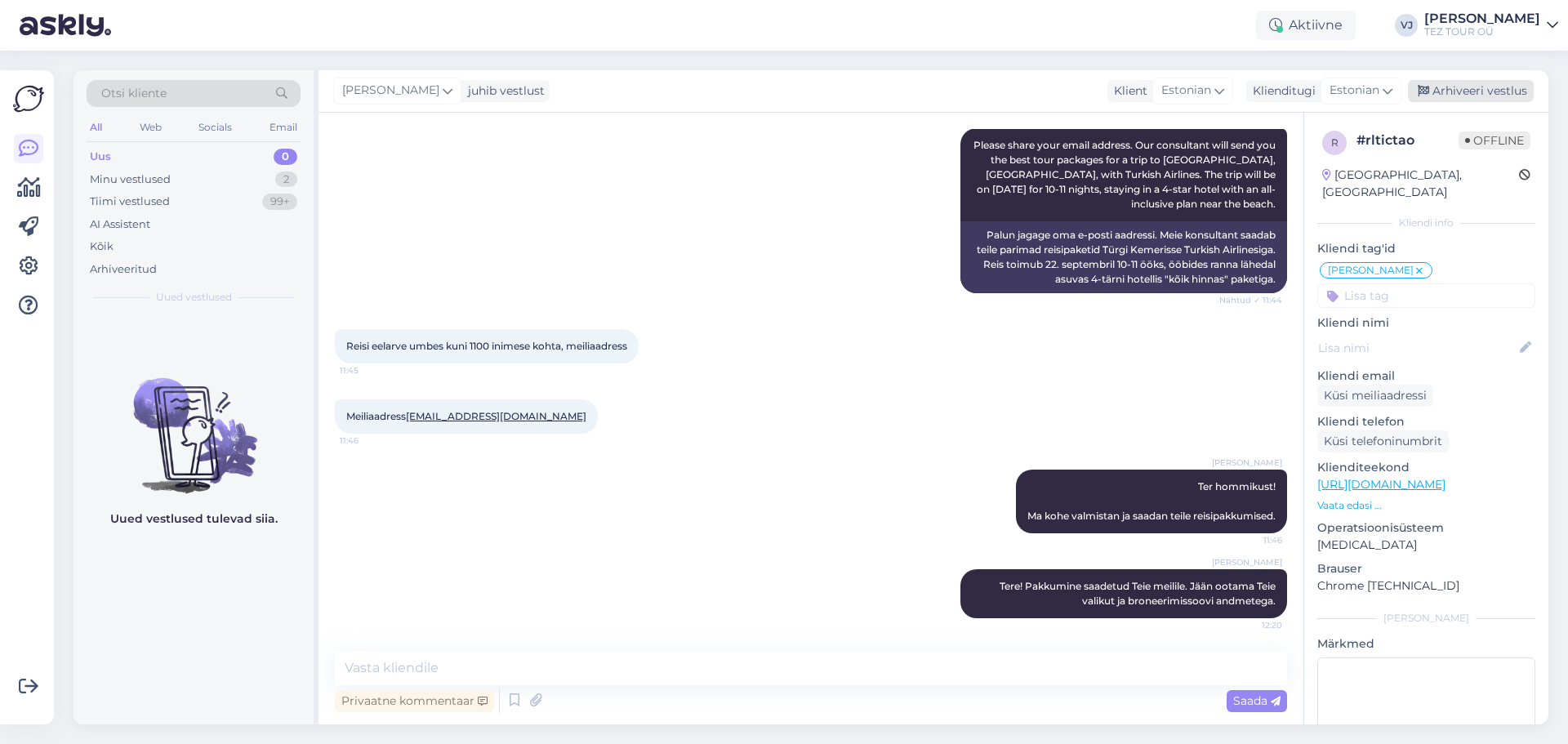
click at [1468, 93] on div "Arhiveeri vestlus" at bounding box center [1470, 91] width 126 height 22
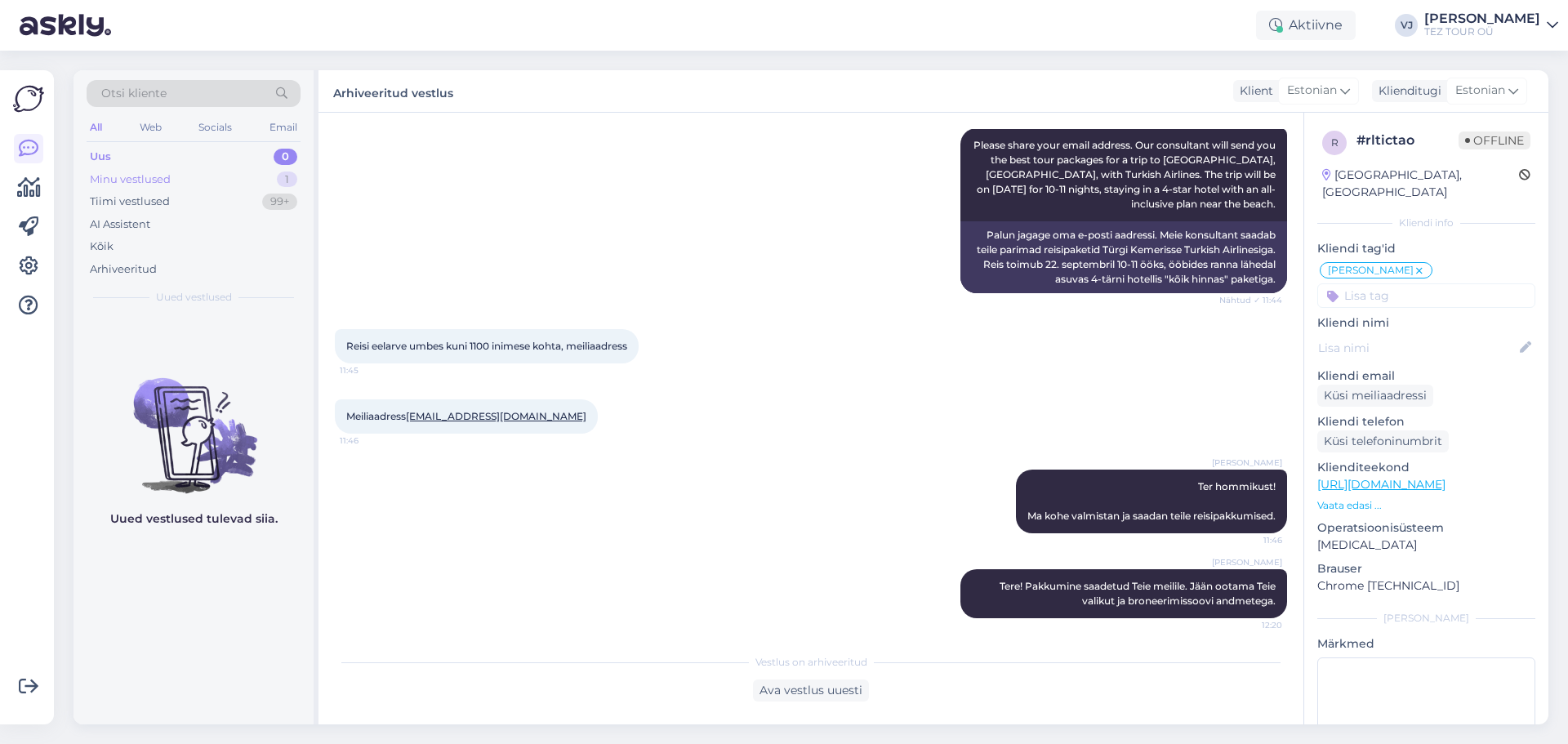
click at [198, 178] on div "Minu vestlused 1" at bounding box center [194, 179] width 214 height 23
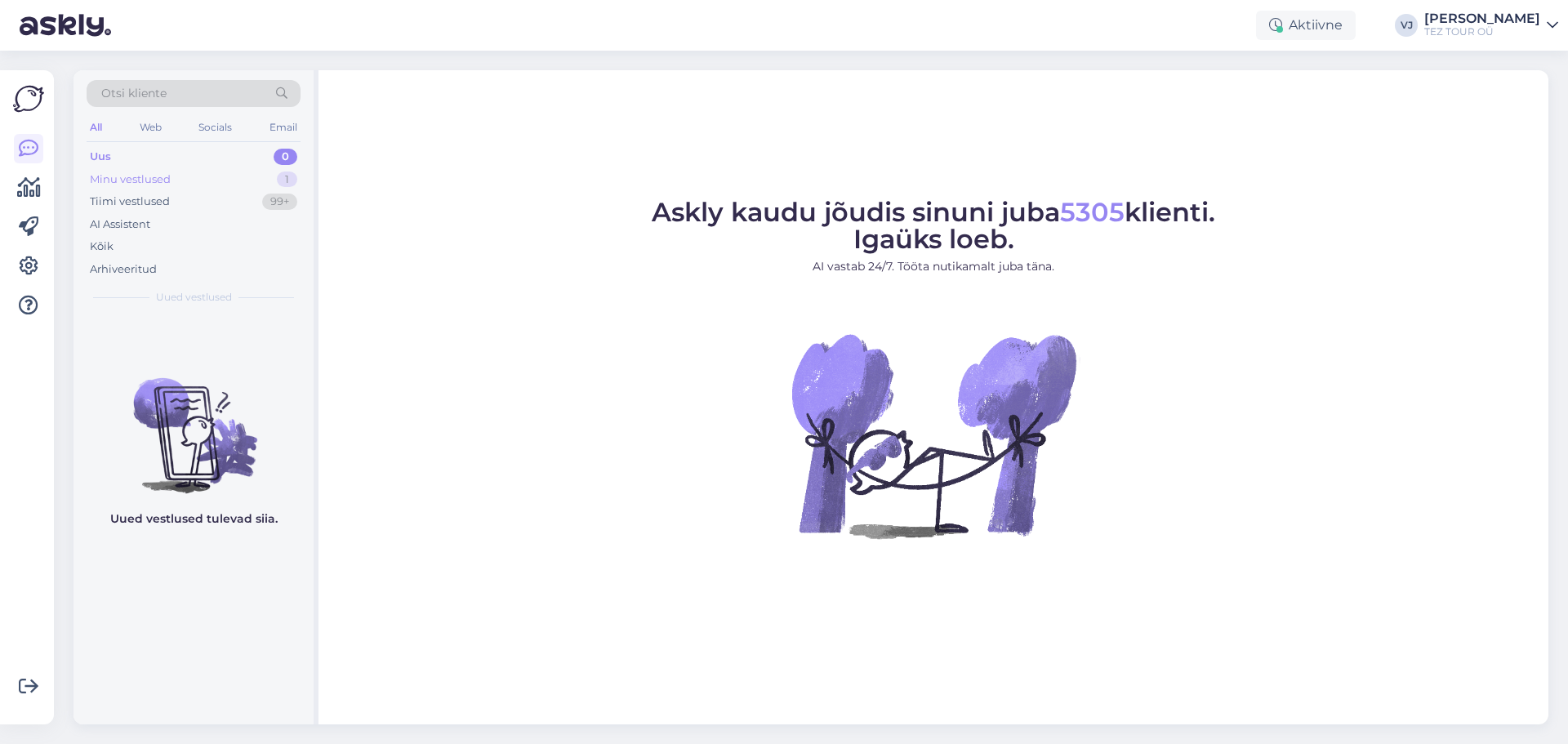
click at [241, 178] on div "Minu vestlused 1" at bounding box center [194, 179] width 214 height 23
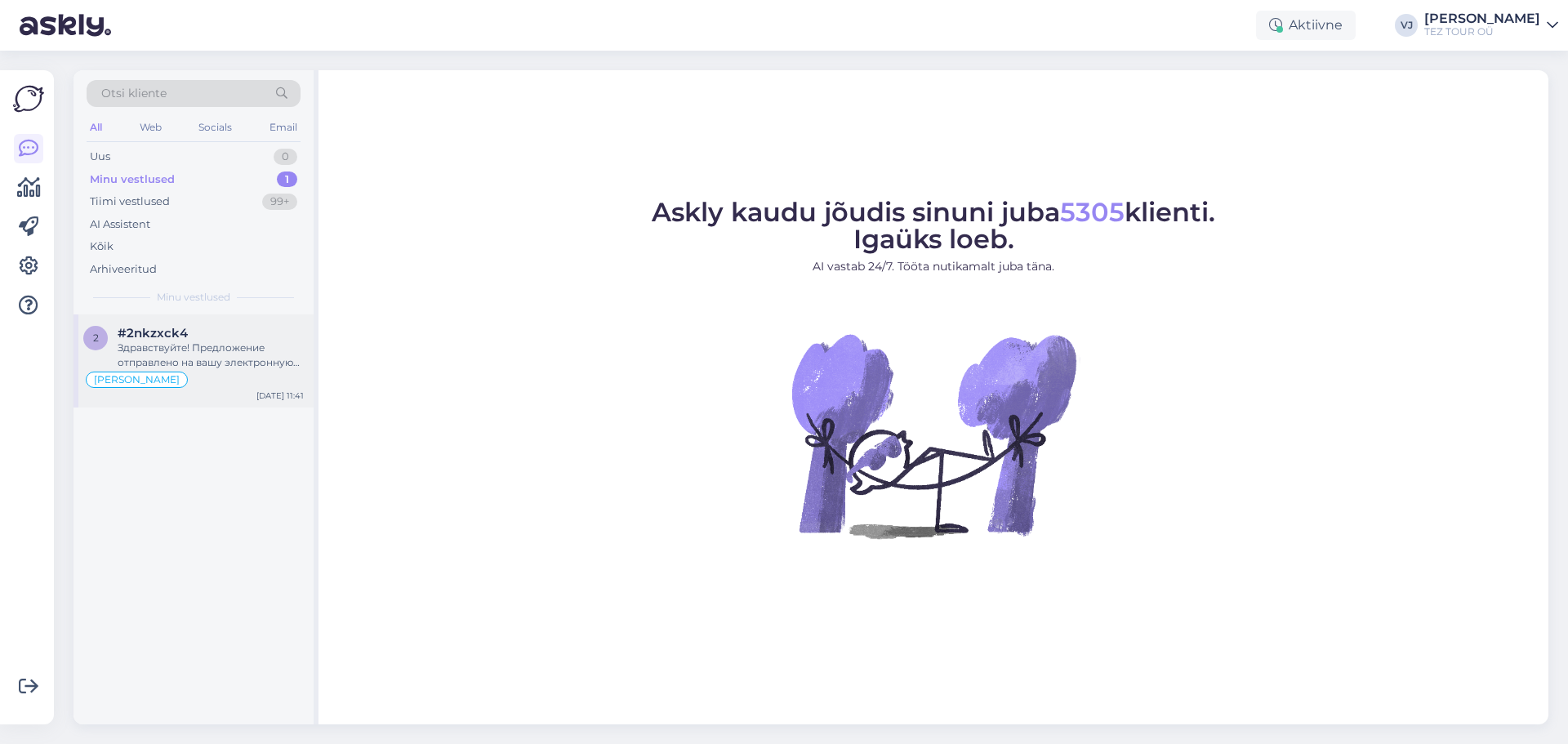
click at [263, 334] on div "#2nkzxck4" at bounding box center [210, 333] width 186 height 15
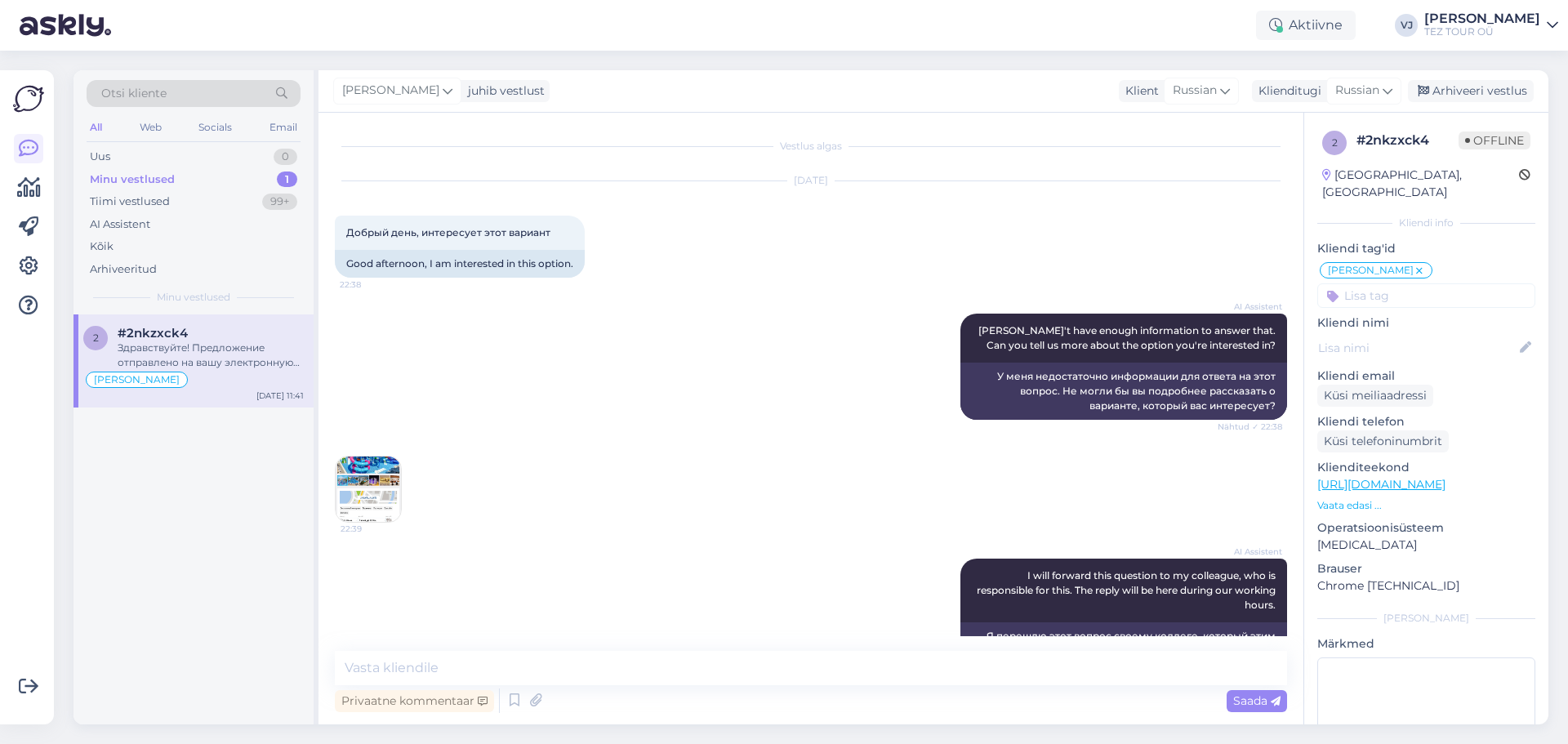
scroll to position [1009, 0]
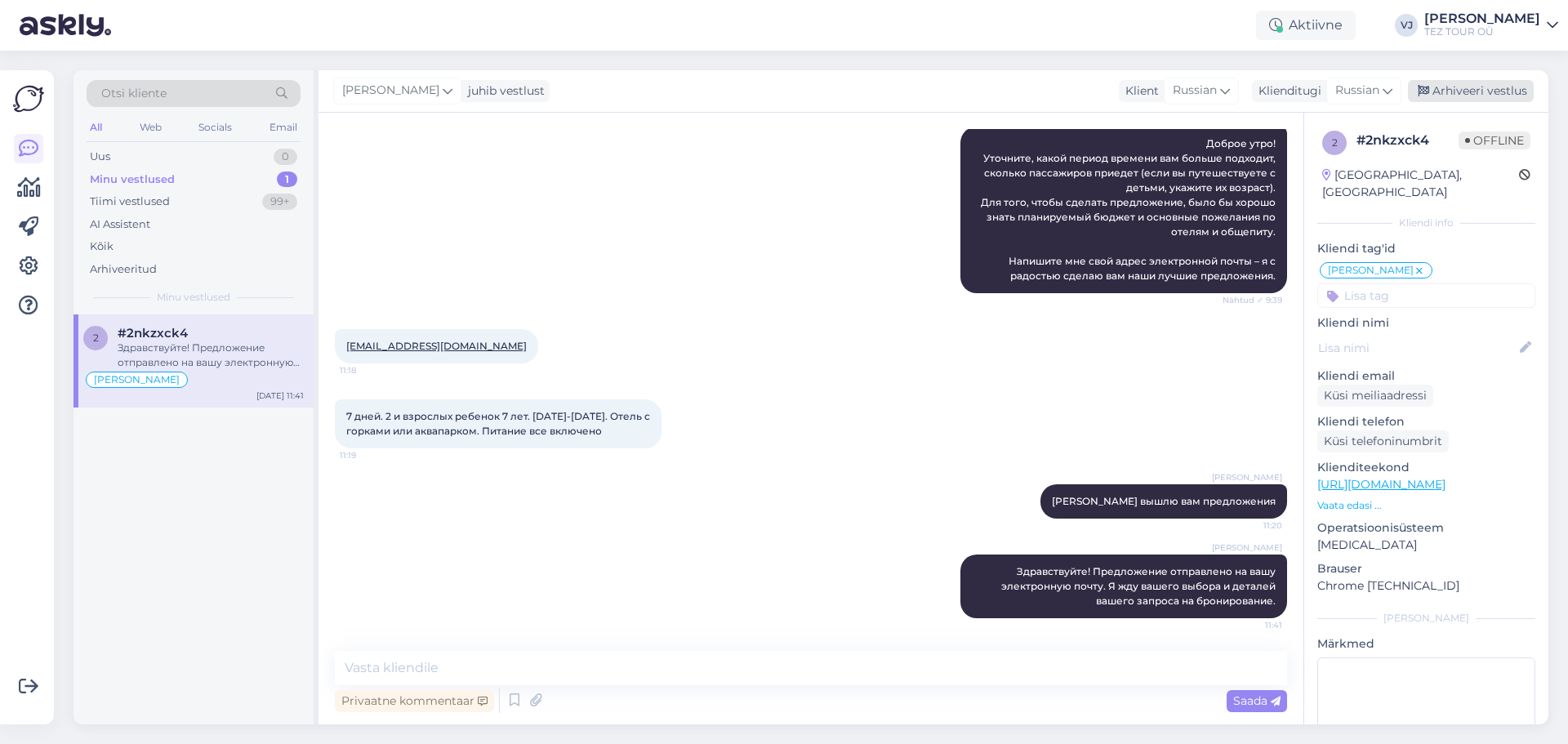
click at [1474, 89] on div "Arhiveeri vestlus" at bounding box center [1470, 91] width 126 height 22
